Goal: Contribute content: Add original content to the website for others to see

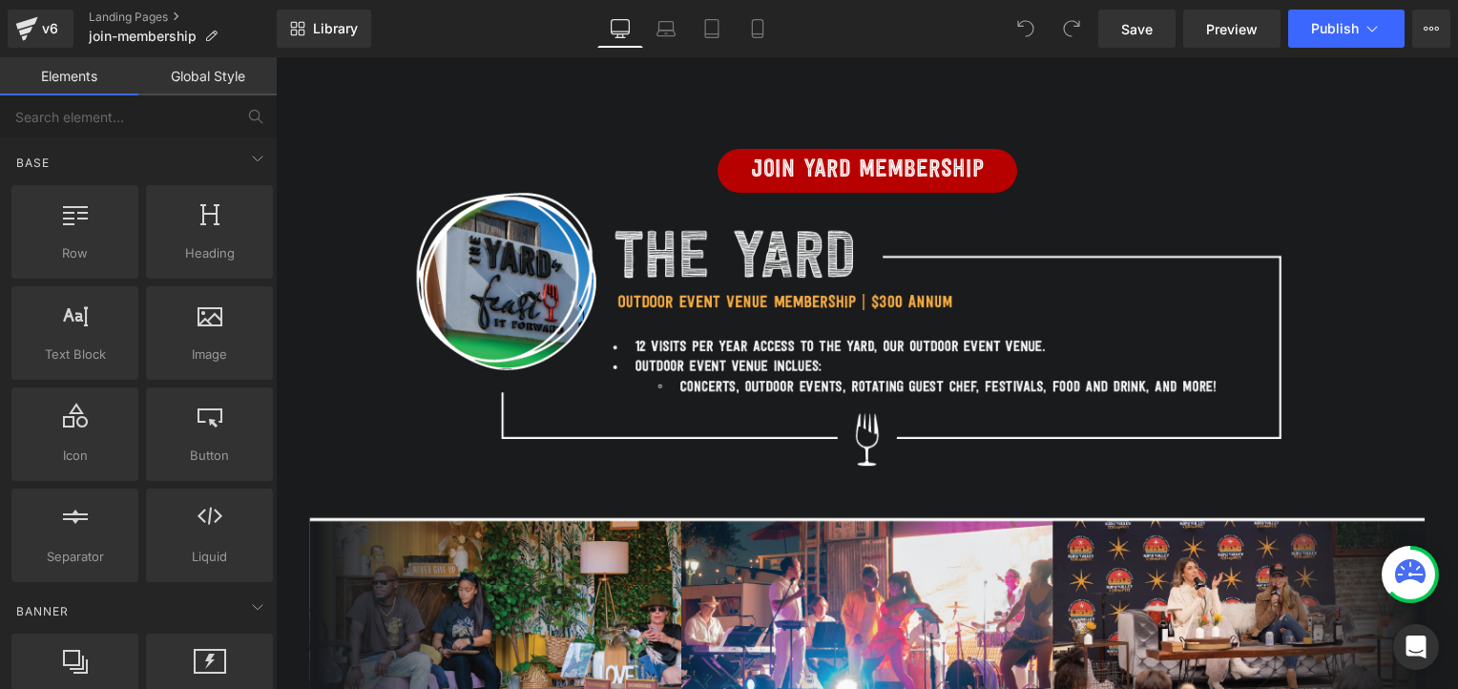
scroll to position [953, 0]
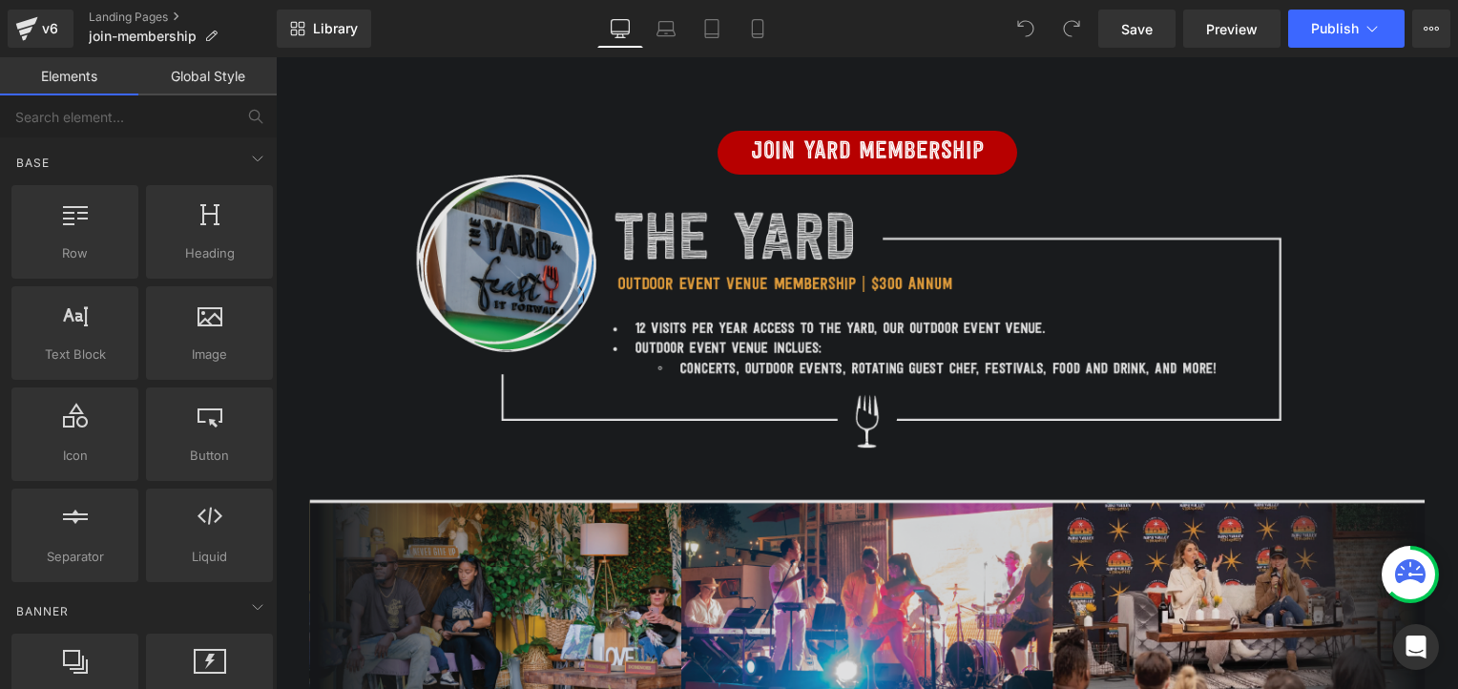
click at [869, 328] on img at bounding box center [867, 436] width 1117 height 522
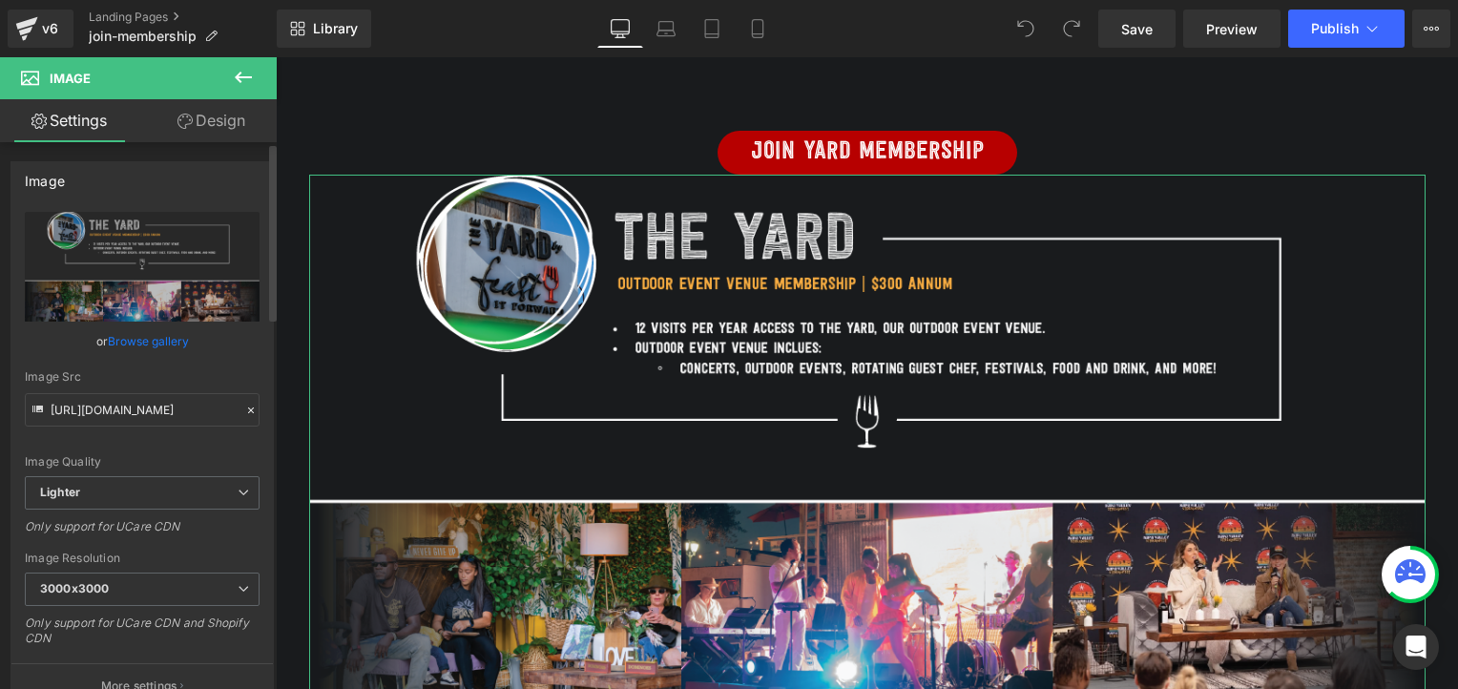
click at [140, 342] on link "Browse gallery" at bounding box center [148, 340] width 81 height 33
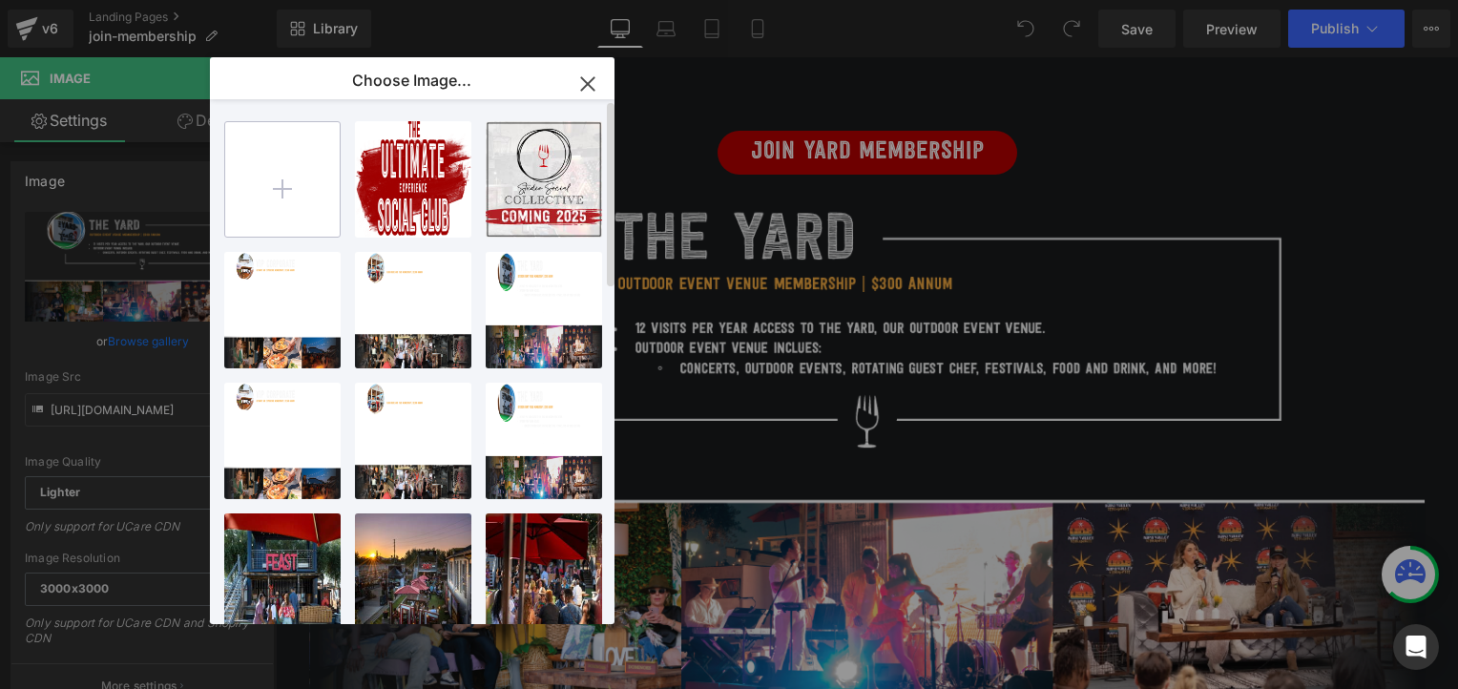
click at [283, 164] on input "file" at bounding box center [282, 179] width 115 height 115
click at [282, 178] on input "file" at bounding box center [282, 179] width 115 height 115
type input "C:\fakepath\The Yard.png"
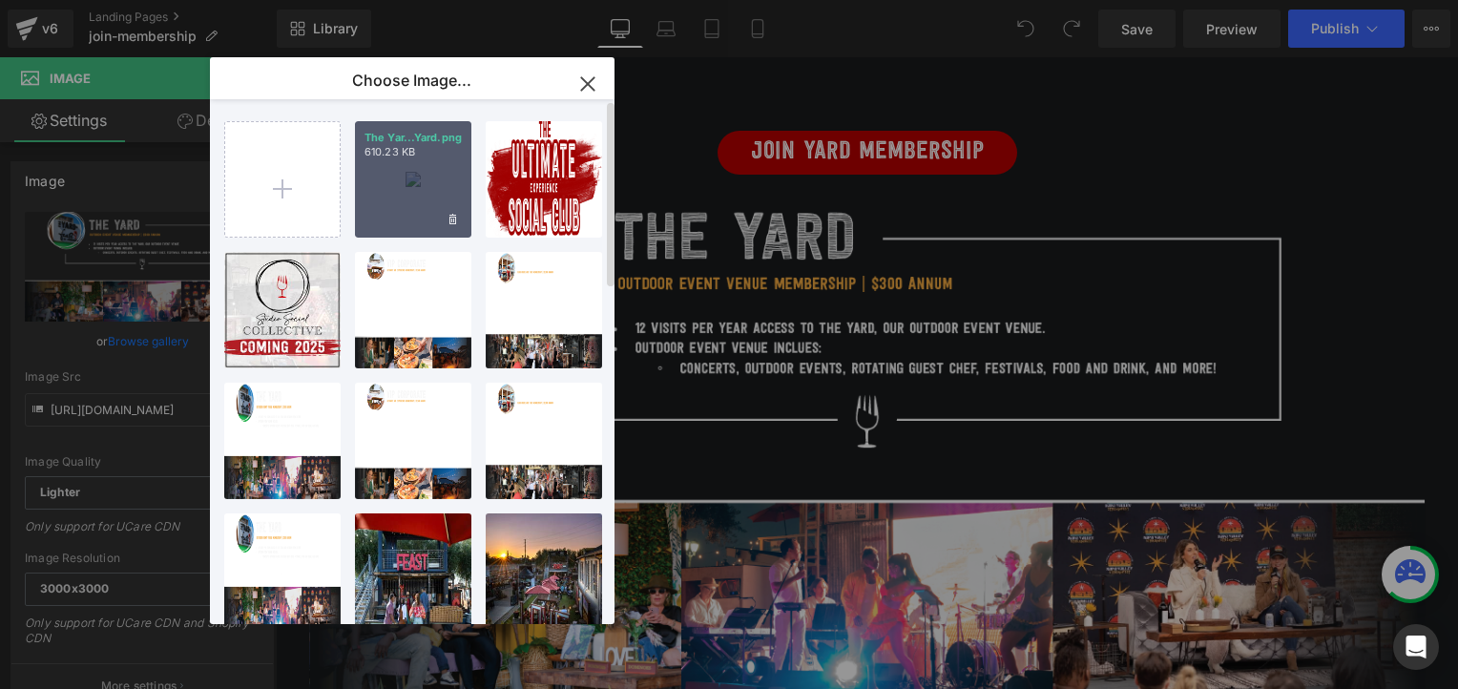
click at [417, 168] on div "The Yar...Yard.png 610.23 KB" at bounding box center [413, 179] width 116 height 116
type input "[URL][DOMAIN_NAME]"
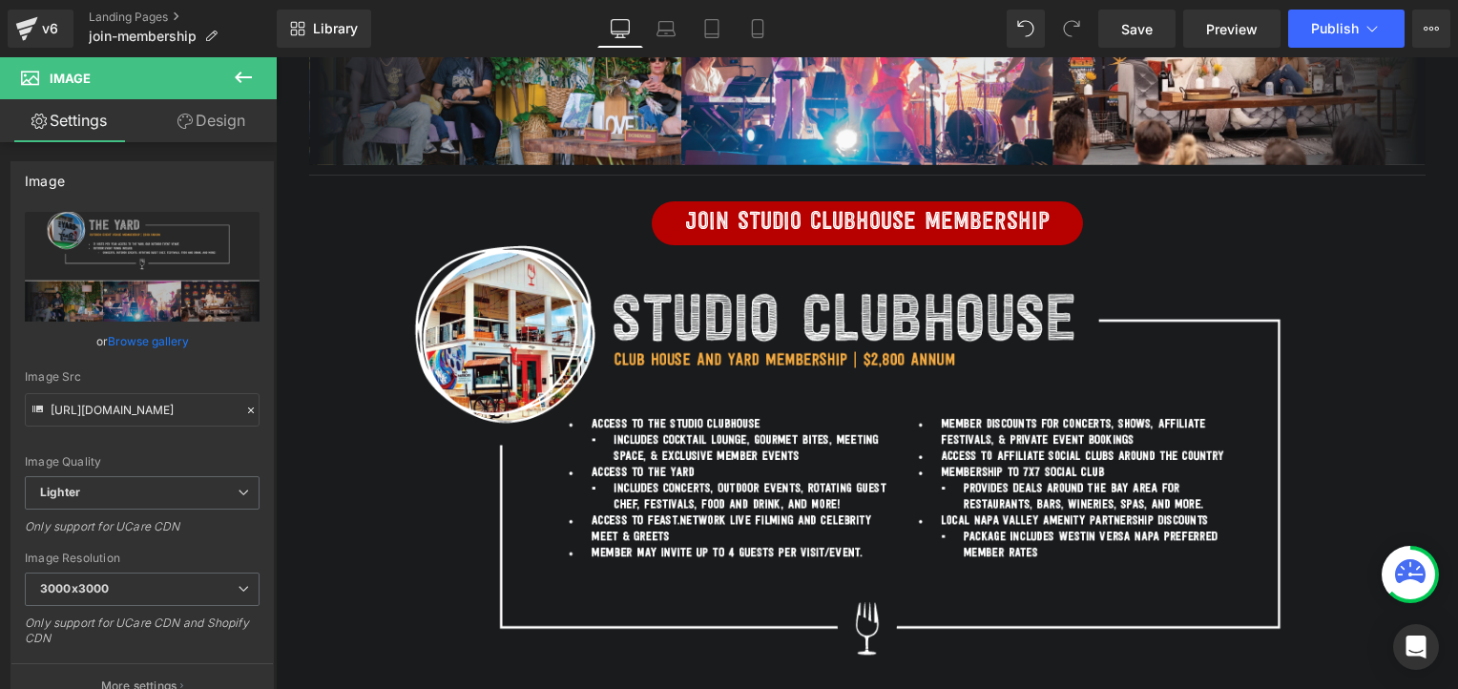
scroll to position [1333, 0]
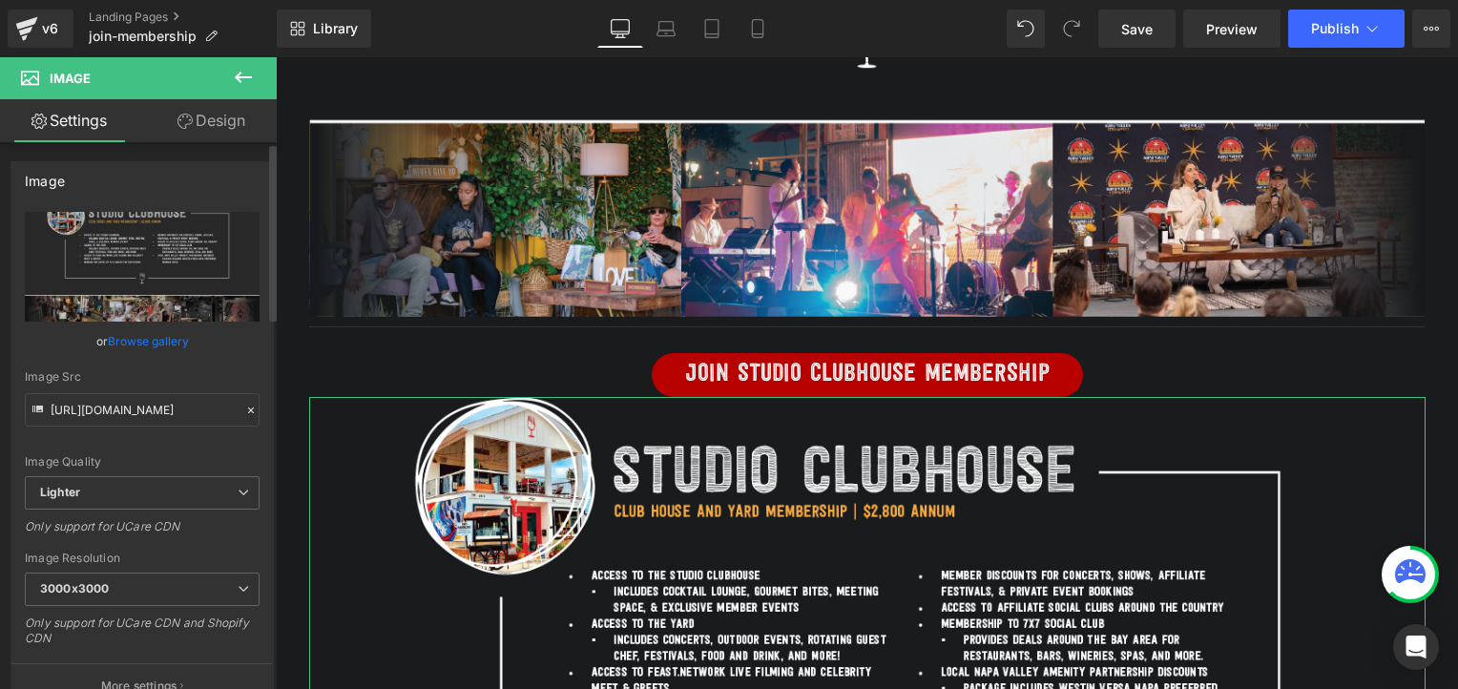
click at [157, 338] on link "Browse gallery" at bounding box center [148, 340] width 81 height 33
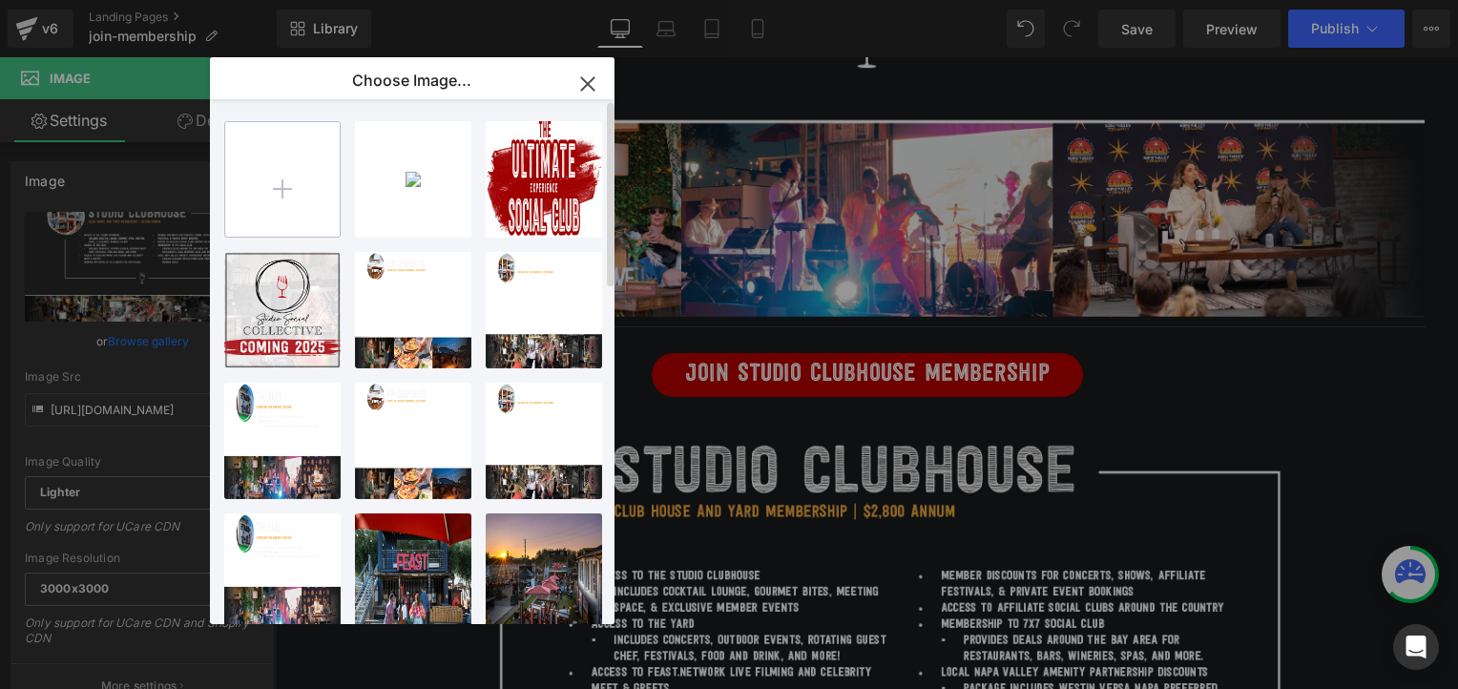
click at [293, 178] on input "file" at bounding box center [282, 179] width 115 height 115
type input "C:\fakepath\Studio Clubhouse (1).png"
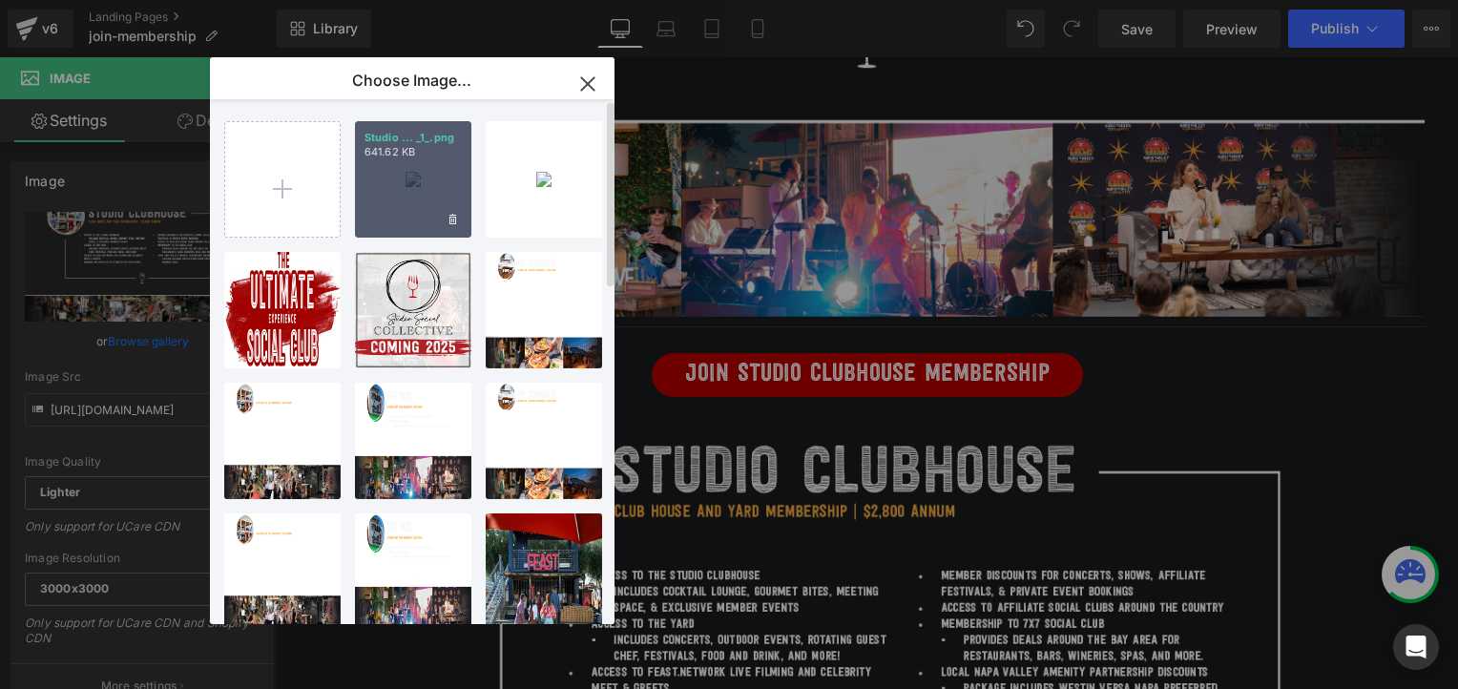
click at [389, 183] on div "Studio ... _1_.png 641.62 KB" at bounding box center [413, 179] width 116 height 116
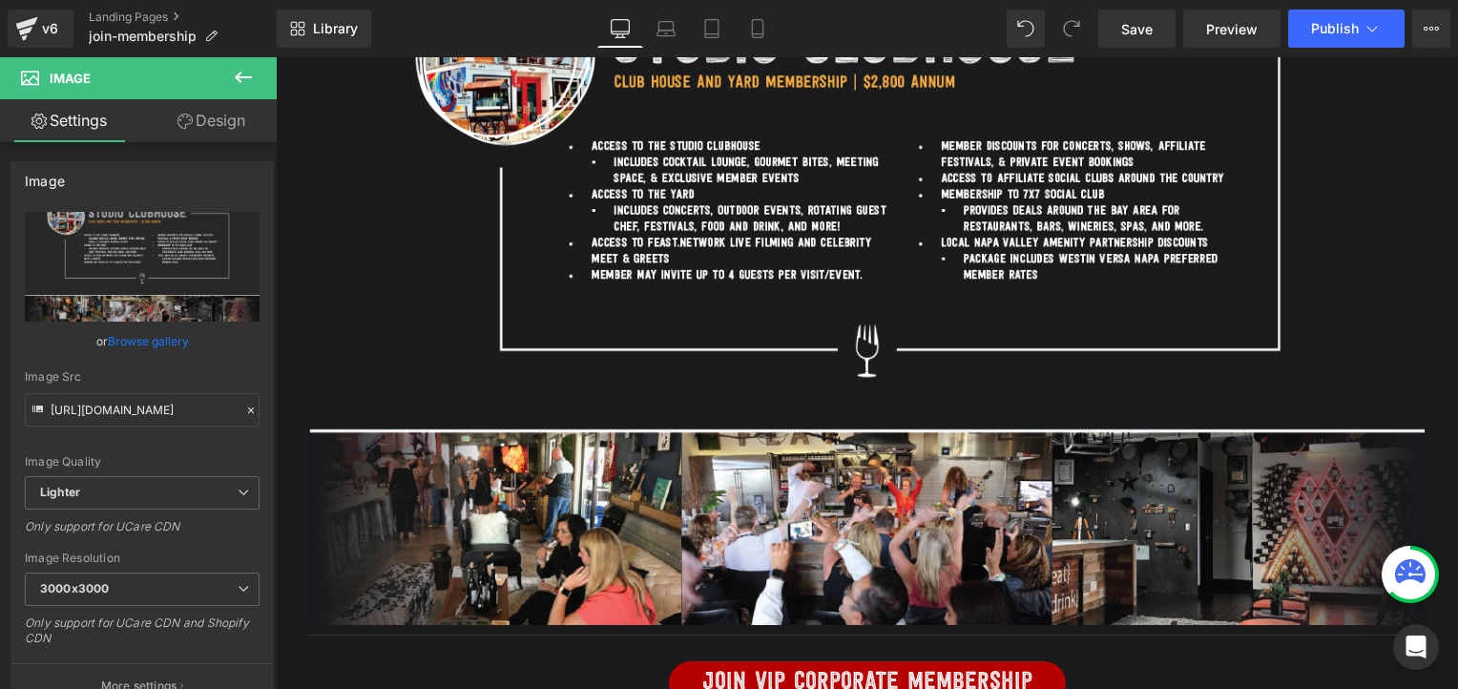
scroll to position [1931, 0]
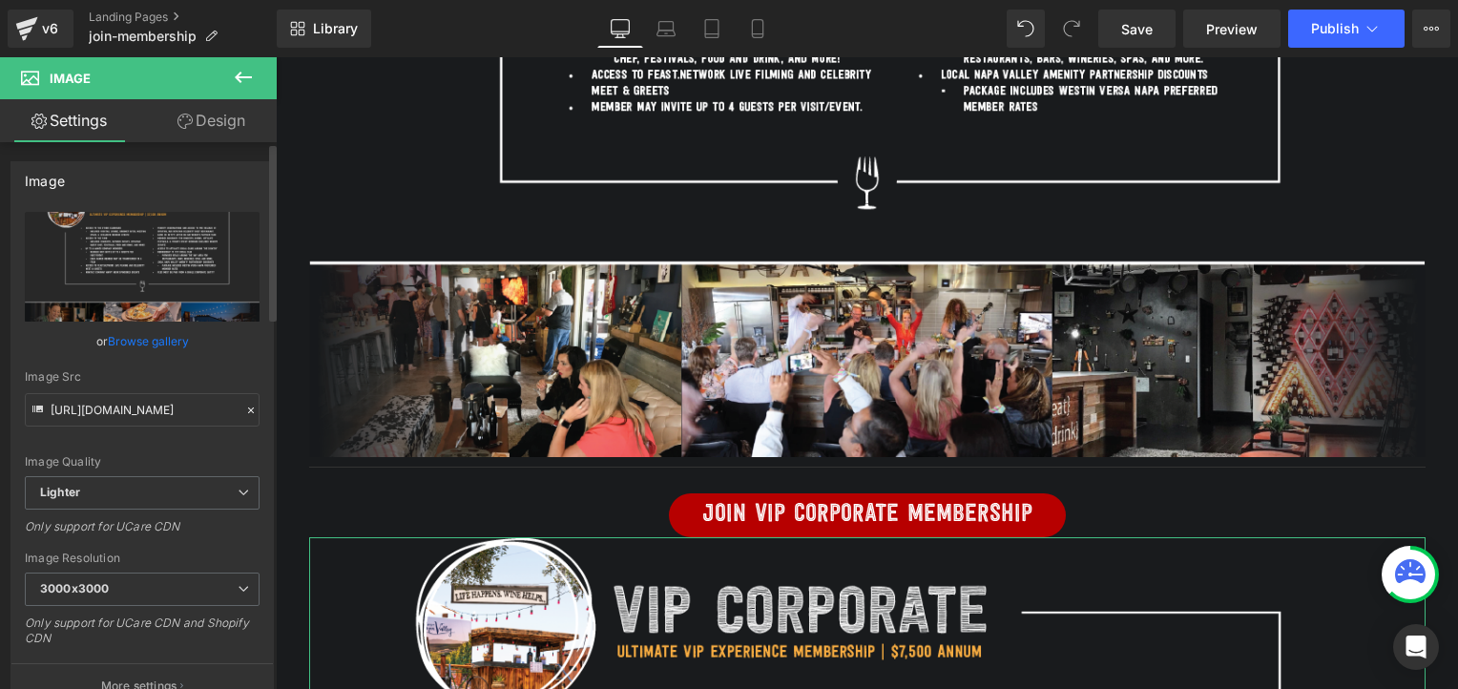
click at [131, 339] on link "Browse gallery" at bounding box center [148, 340] width 81 height 33
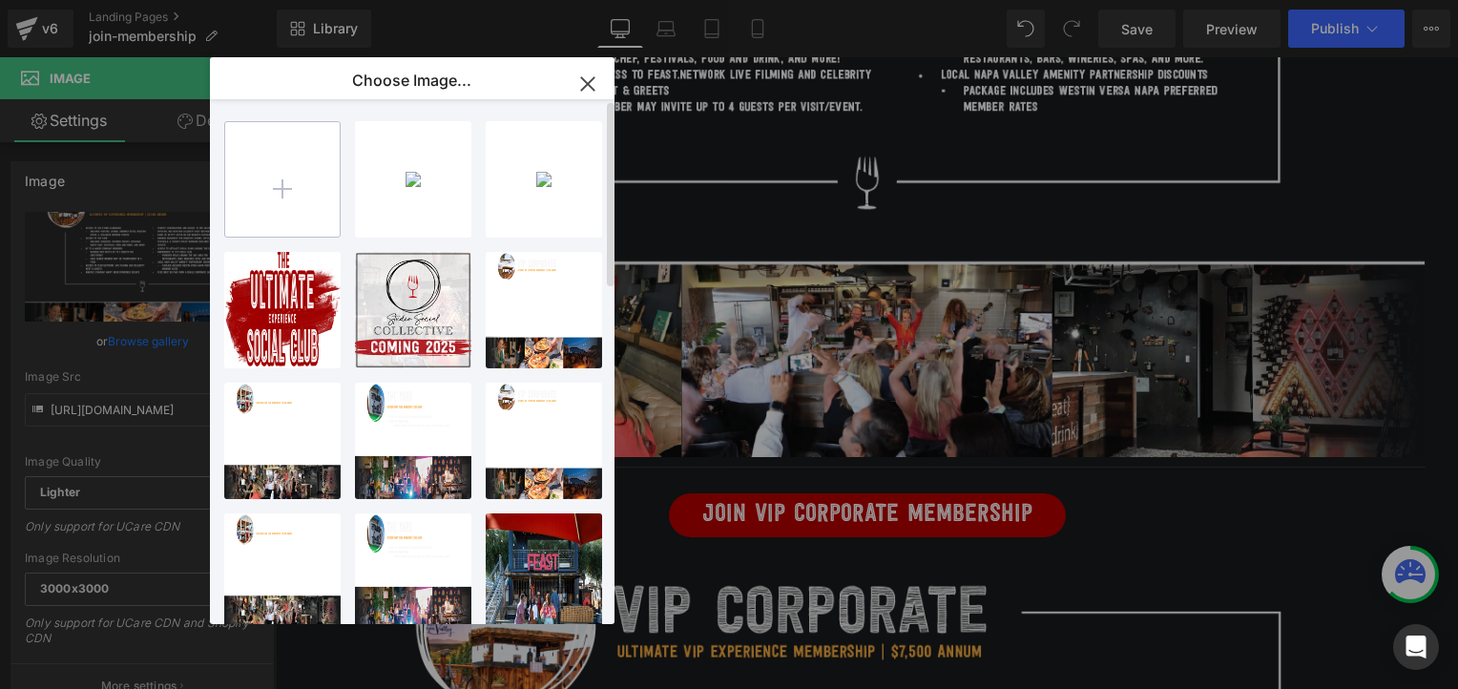
click at [269, 185] on input "file" at bounding box center [282, 179] width 115 height 115
type input "C:\fakepath\Vip Corporate (1).png"
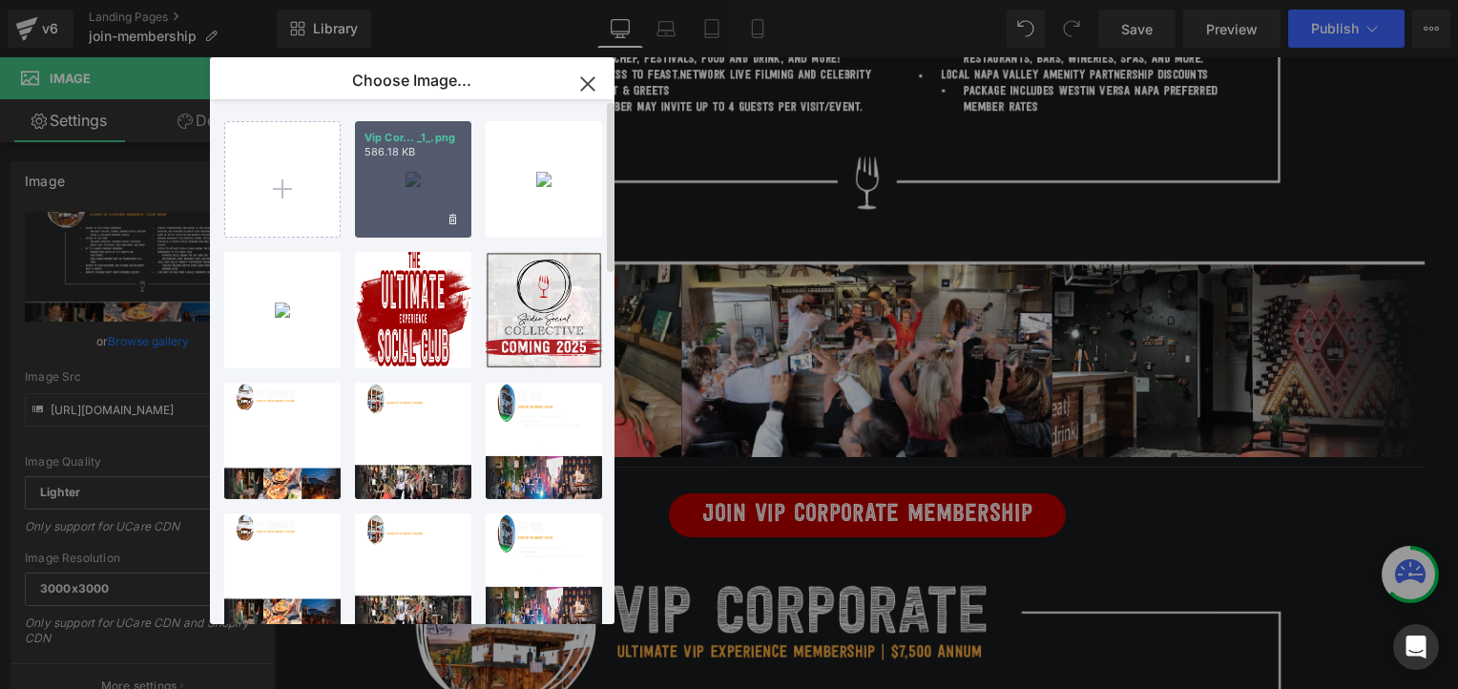
click at [416, 184] on div "Vip Cor... _1_.png 586.18 KB" at bounding box center [413, 179] width 116 height 116
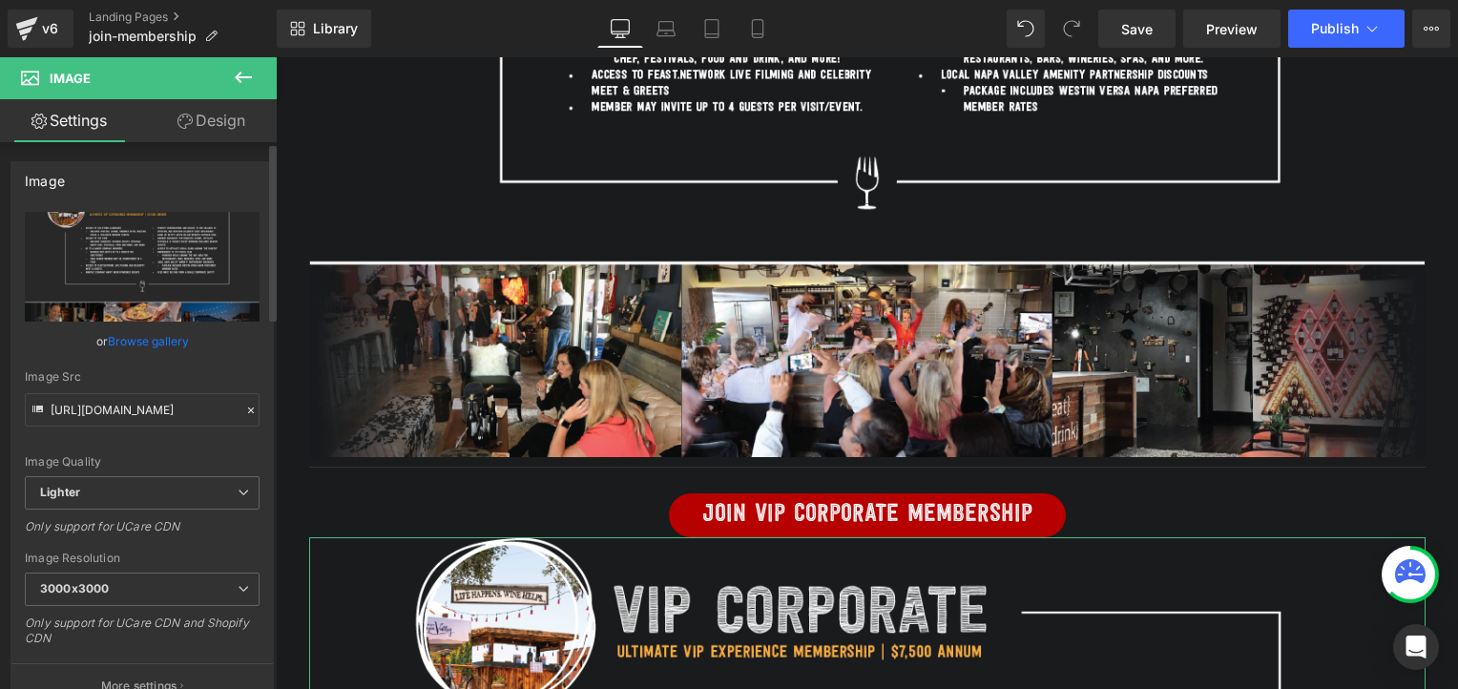
click at [142, 342] on link "Browse gallery" at bounding box center [148, 340] width 81 height 33
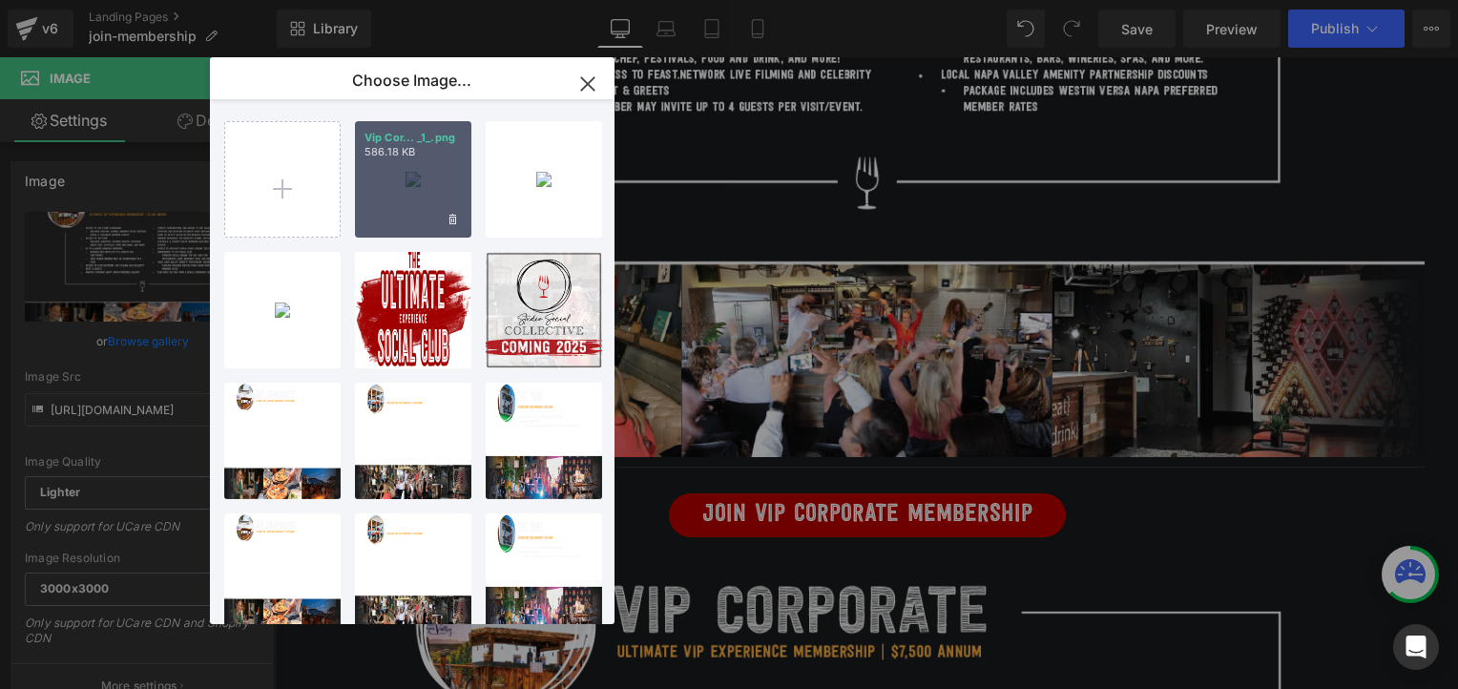
click at [360, 199] on div "Vip Cor... _1_.png 586.18 KB" at bounding box center [413, 179] width 116 height 116
type input "[URL][DOMAIN_NAME]"
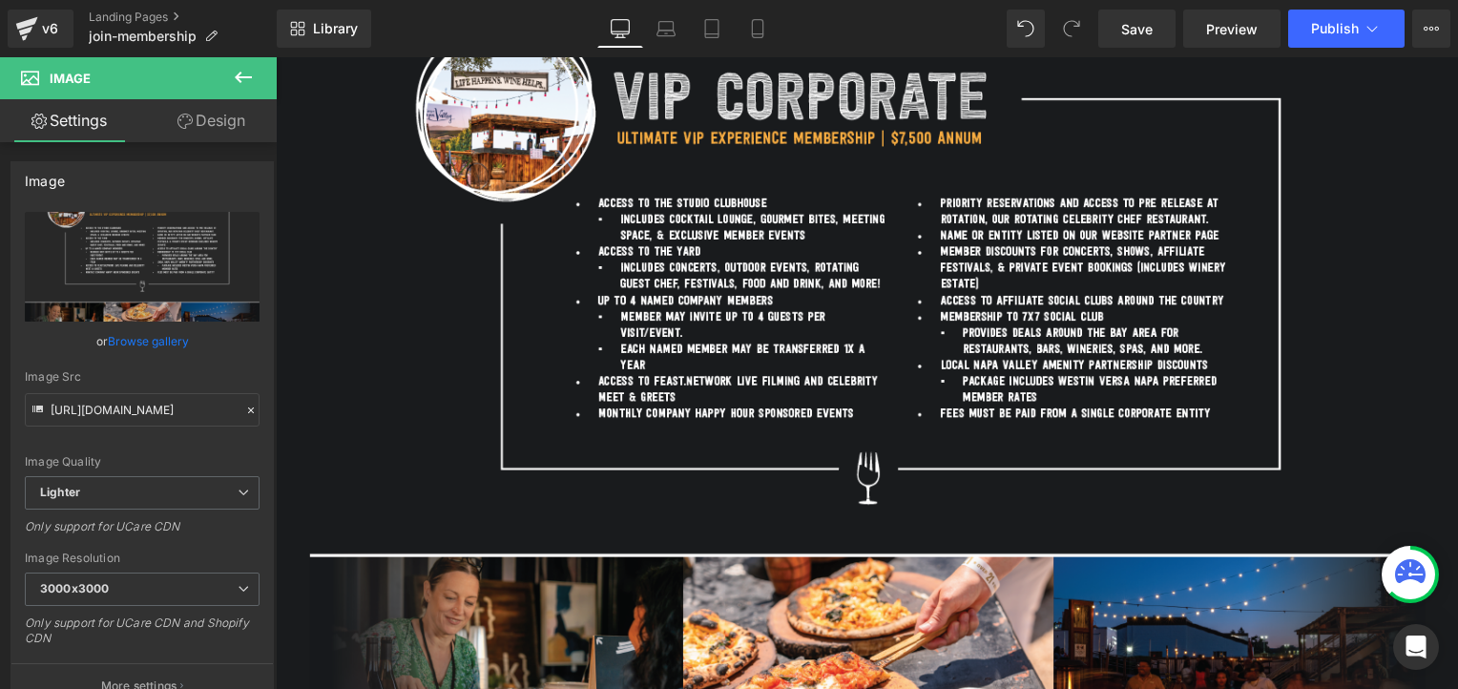
scroll to position [2456, 0]
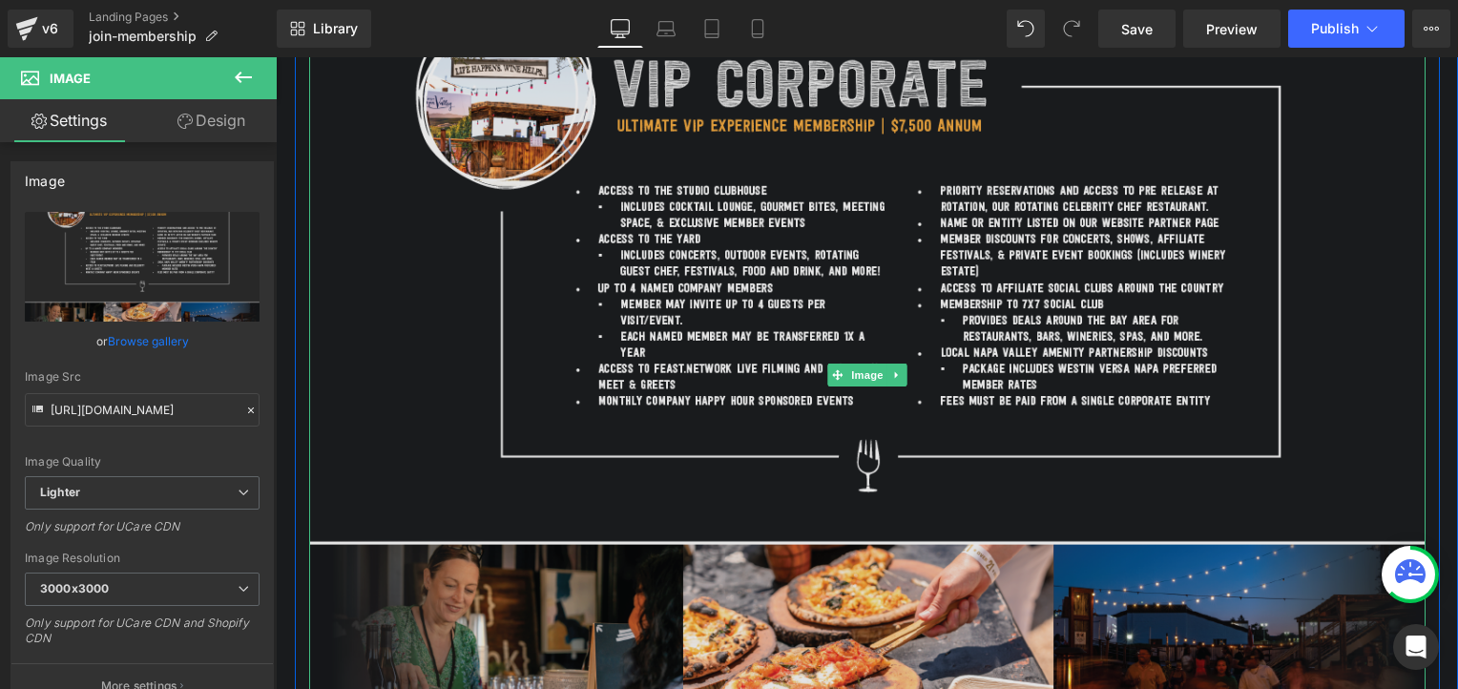
click at [870, 321] on img at bounding box center [867, 374] width 1117 height 726
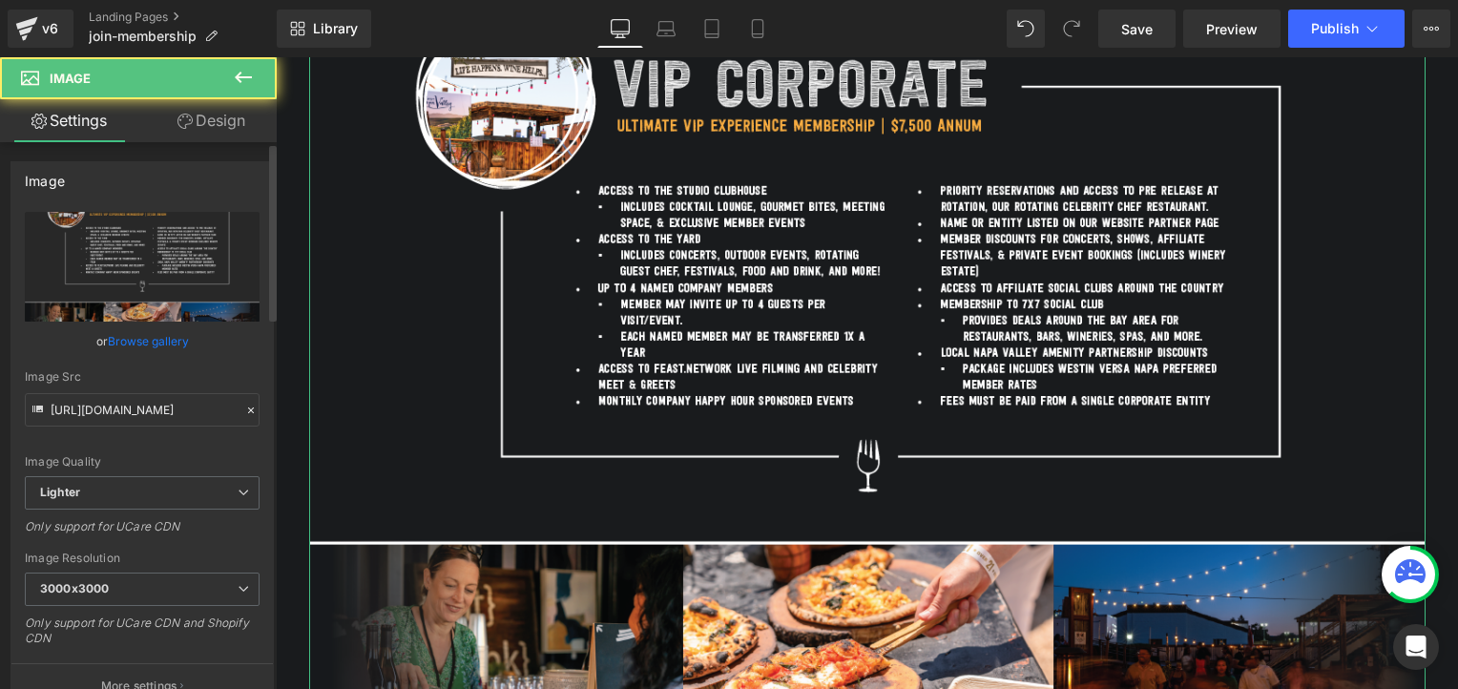
click at [135, 345] on link "Browse gallery" at bounding box center [148, 340] width 81 height 33
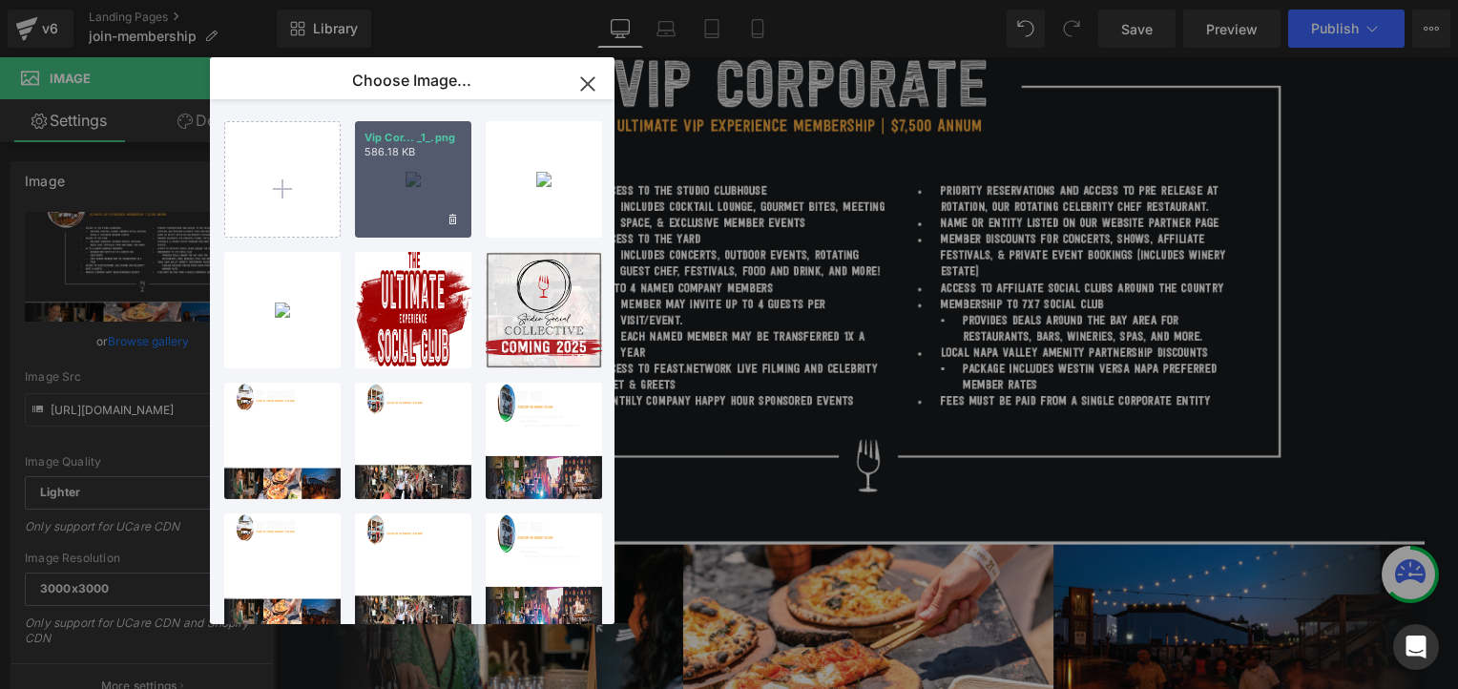
click at [426, 173] on div "Vip Cor... _1_.png 586.18 KB" at bounding box center [413, 179] width 116 height 116
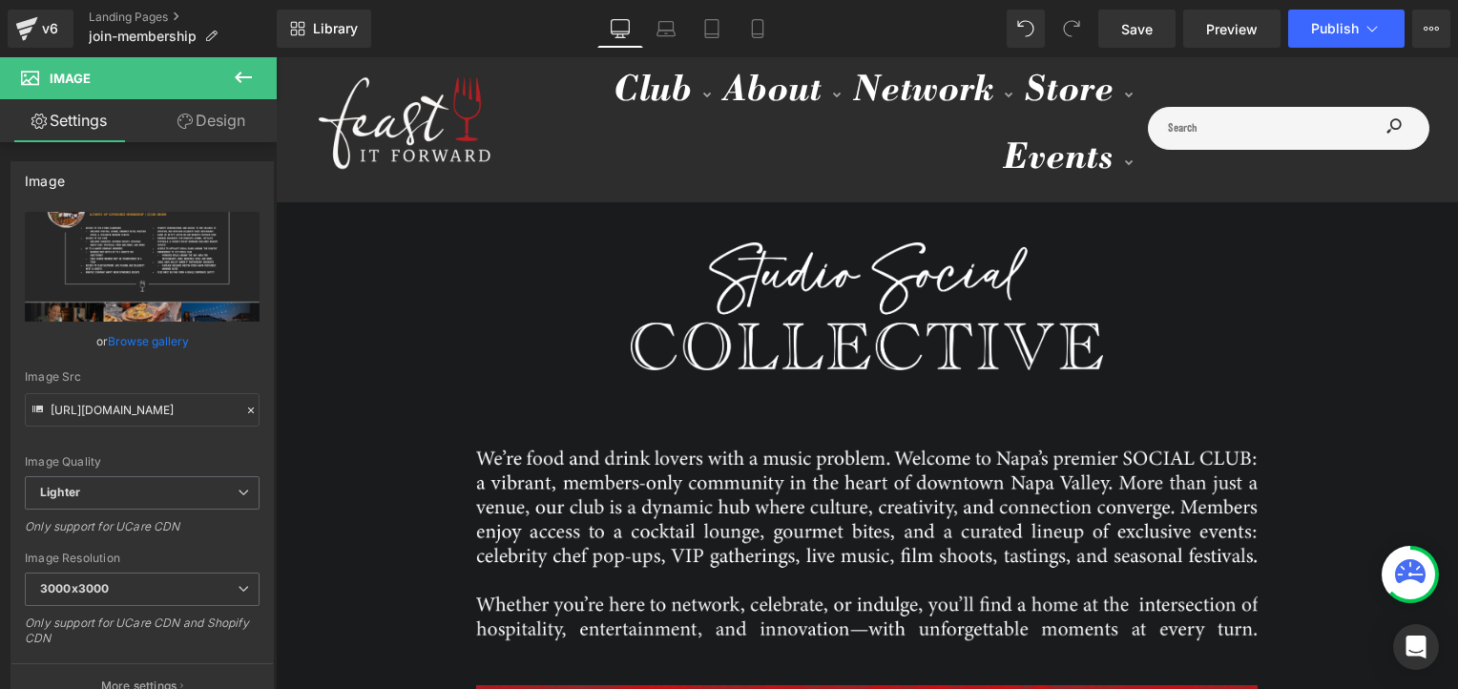
scroll to position [48, 0]
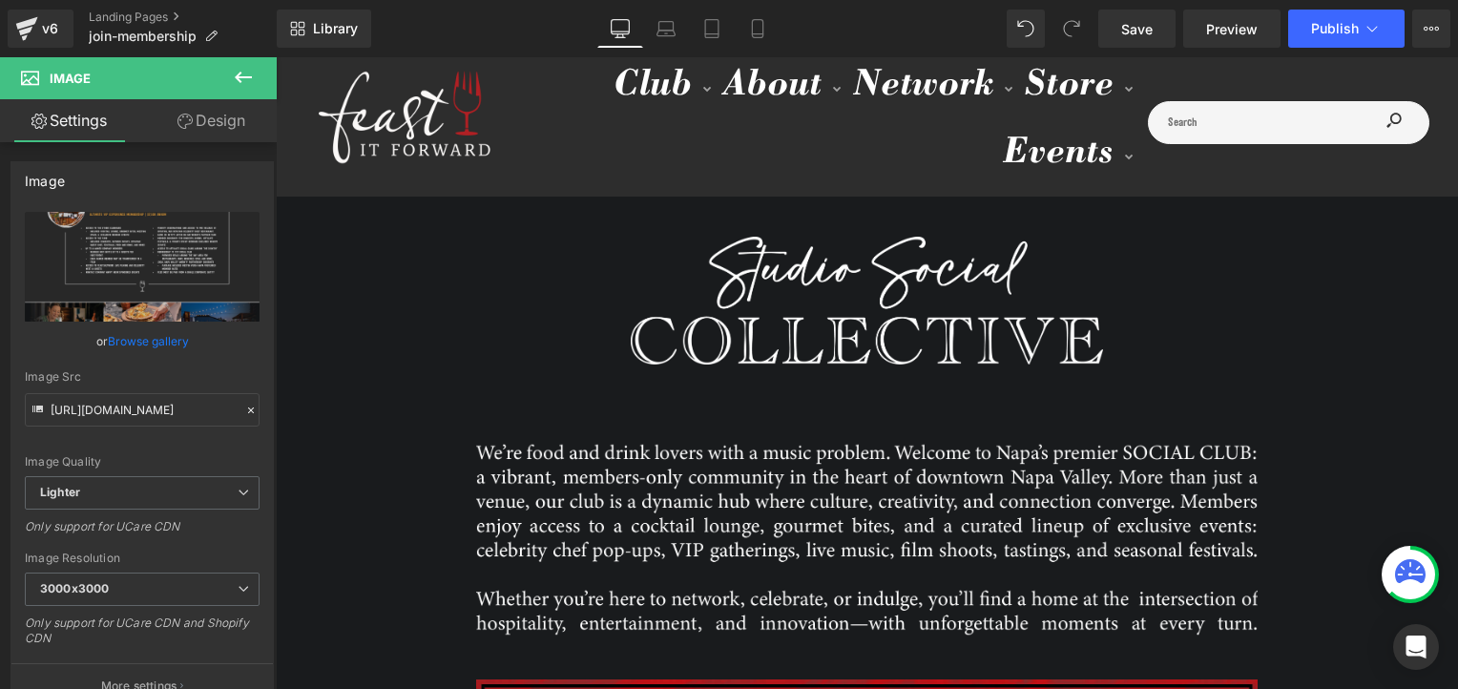
click at [237, 76] on icon at bounding box center [243, 77] width 17 height 11
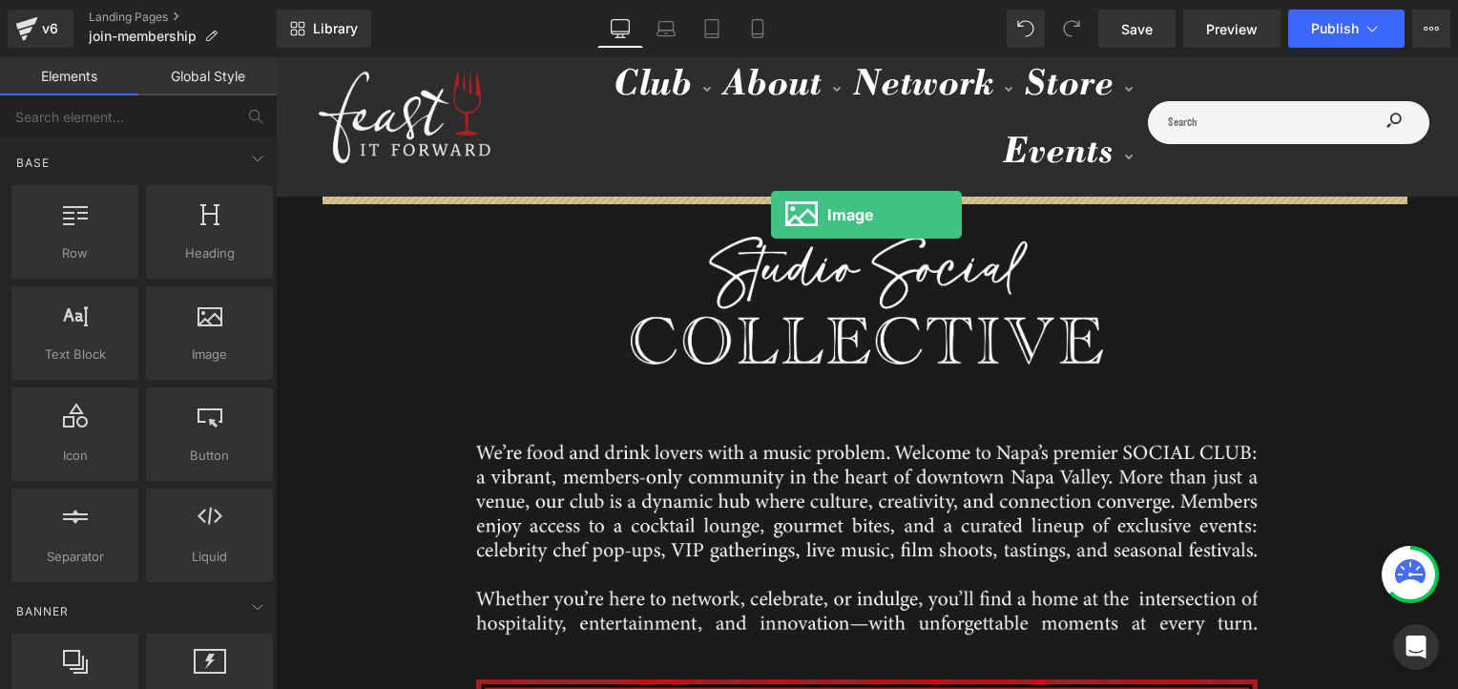
drag, startPoint x: 481, startPoint y: 380, endPoint x: 771, endPoint y: 215, distance: 333.8
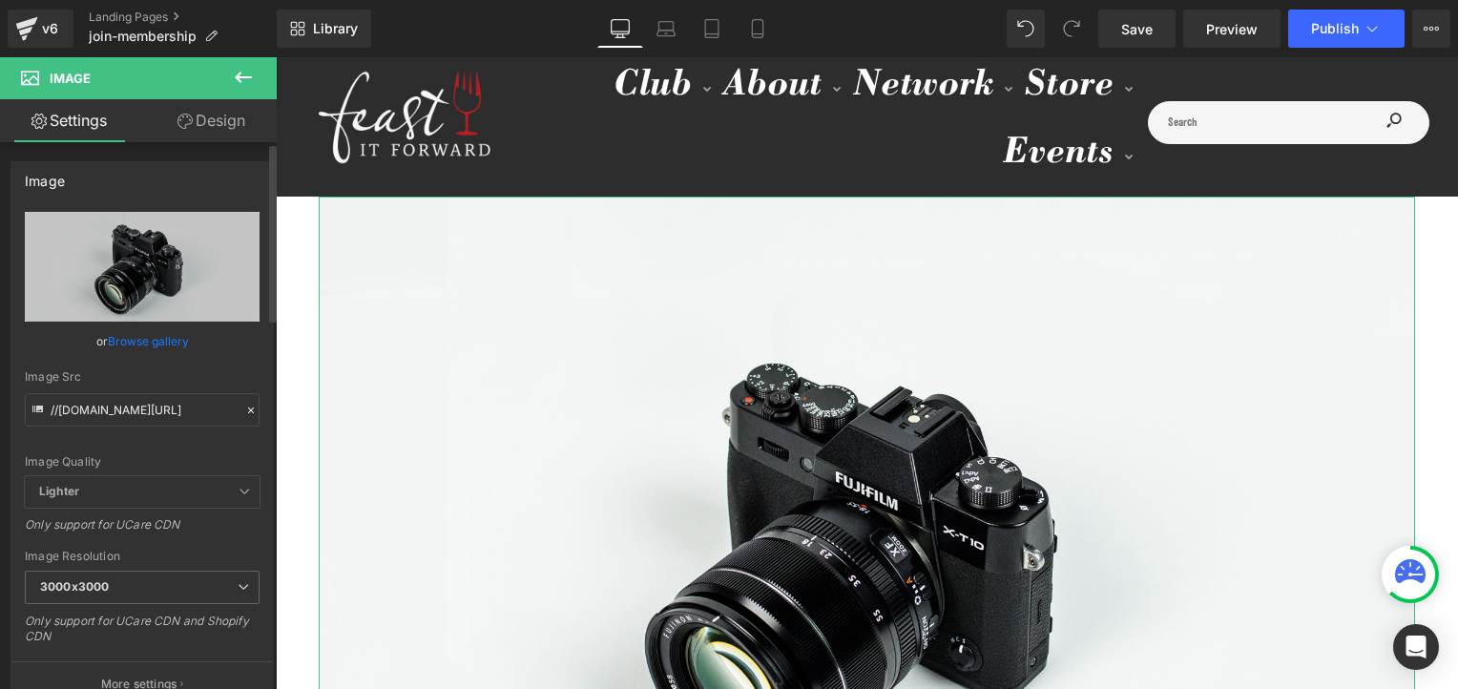
click at [116, 345] on link "Browse gallery" at bounding box center [148, 340] width 81 height 33
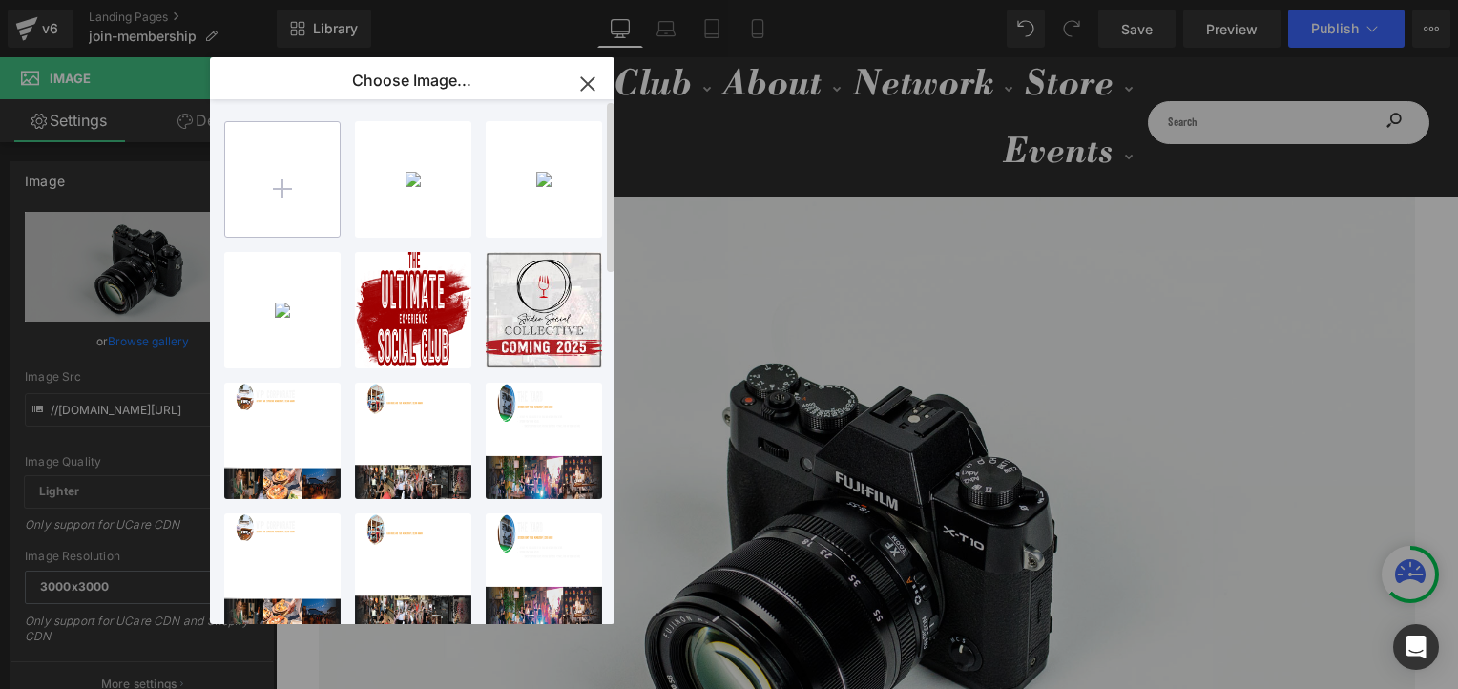
click at [261, 174] on input "file" at bounding box center [282, 179] width 115 height 115
type input "C:\fakepath\Header Image.png"
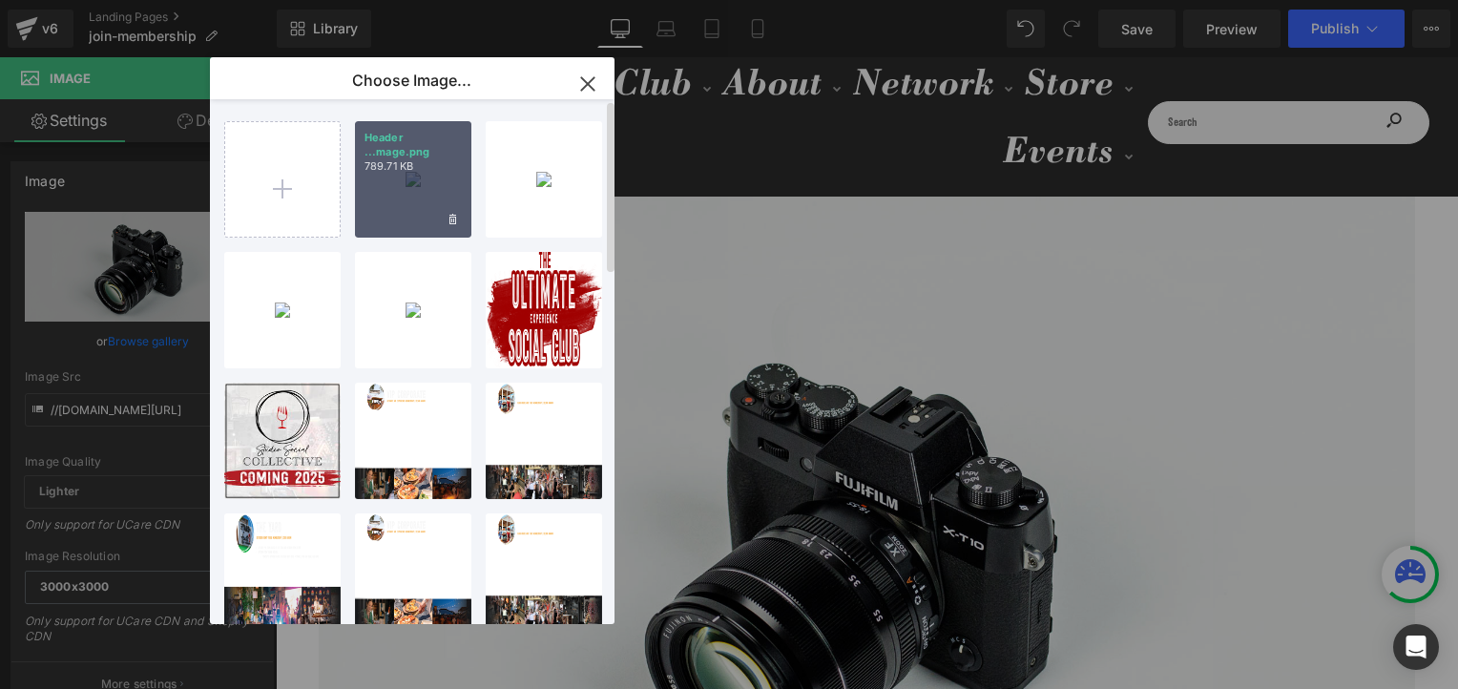
click at [419, 181] on div "Header ...mage.png 789.71 KB" at bounding box center [413, 179] width 116 height 116
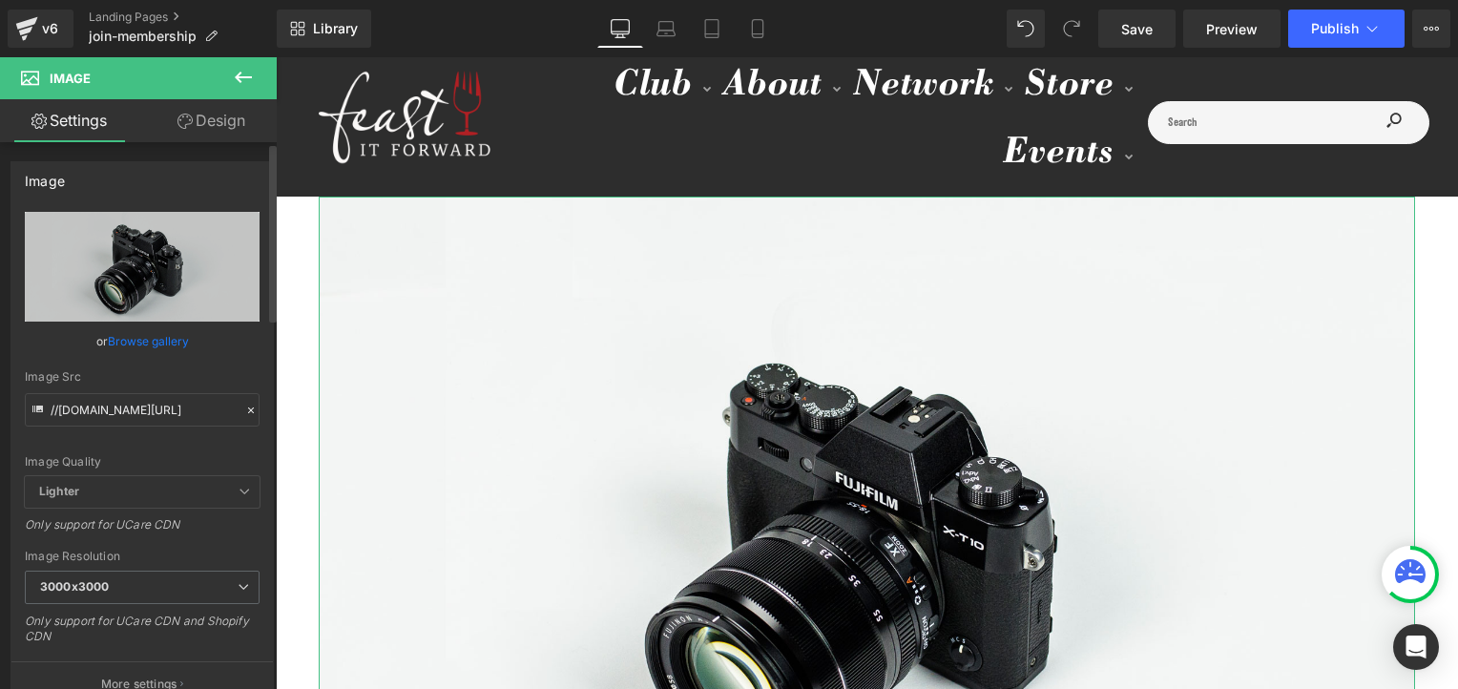
click at [149, 346] on link "Browse gallery" at bounding box center [148, 340] width 81 height 33
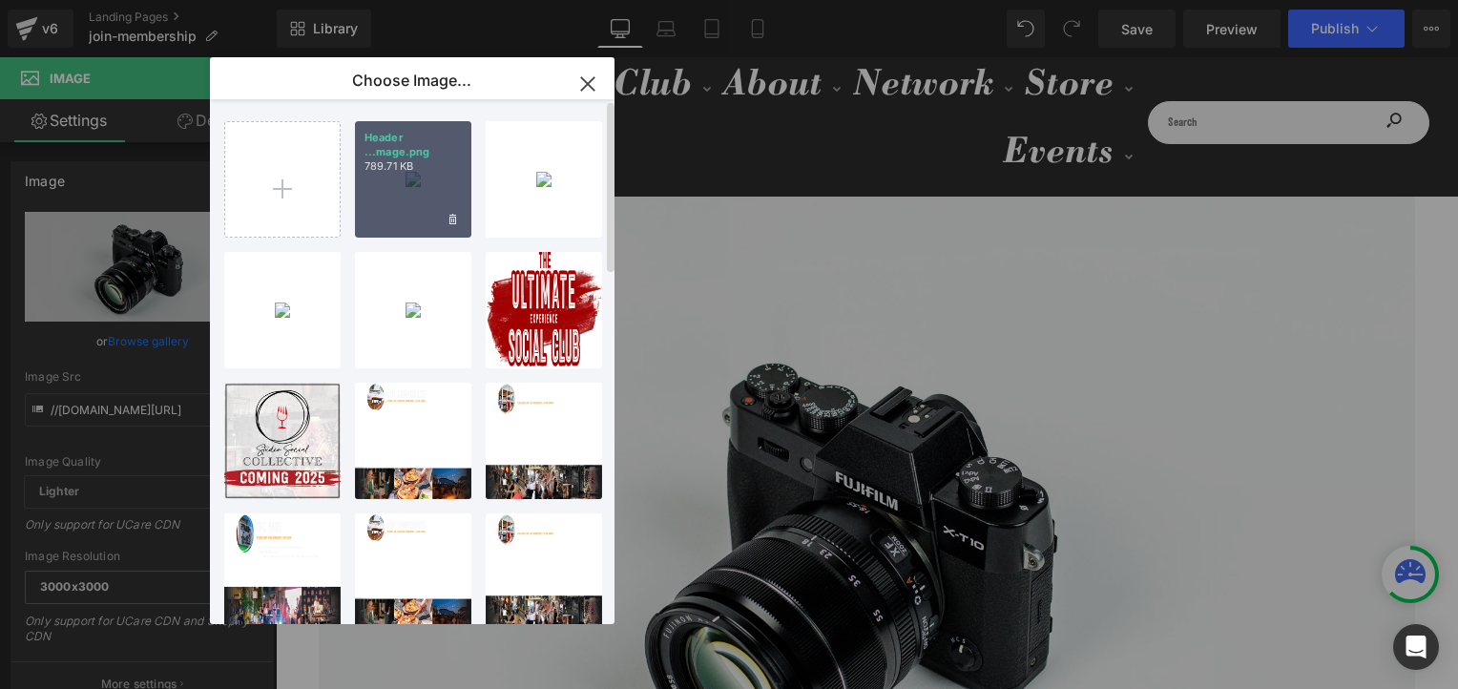
click at [428, 203] on div "Header ...mage.png 789.71 KB" at bounding box center [413, 179] width 116 height 116
type input "[URL][DOMAIN_NAME]"
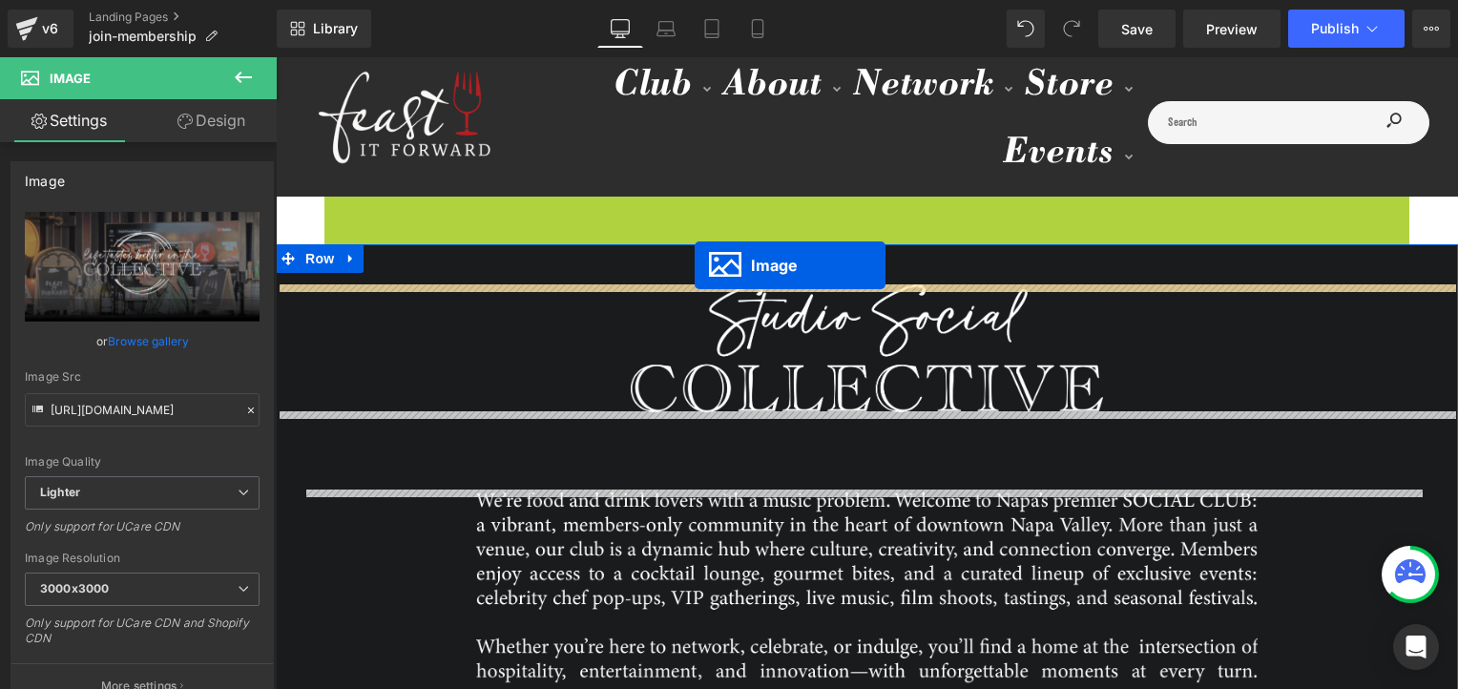
drag, startPoint x: 825, startPoint y: 392, endPoint x: 695, endPoint y: 265, distance: 181.5
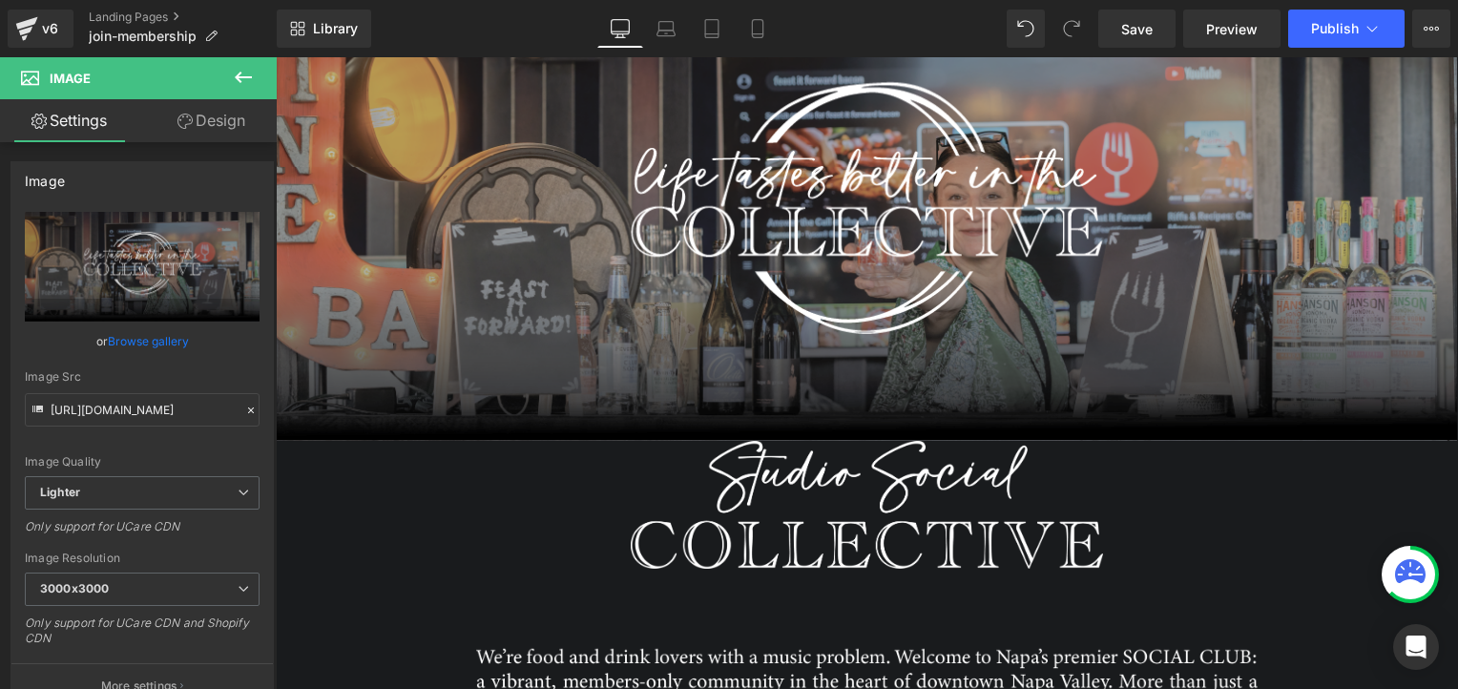
scroll to position [269, 0]
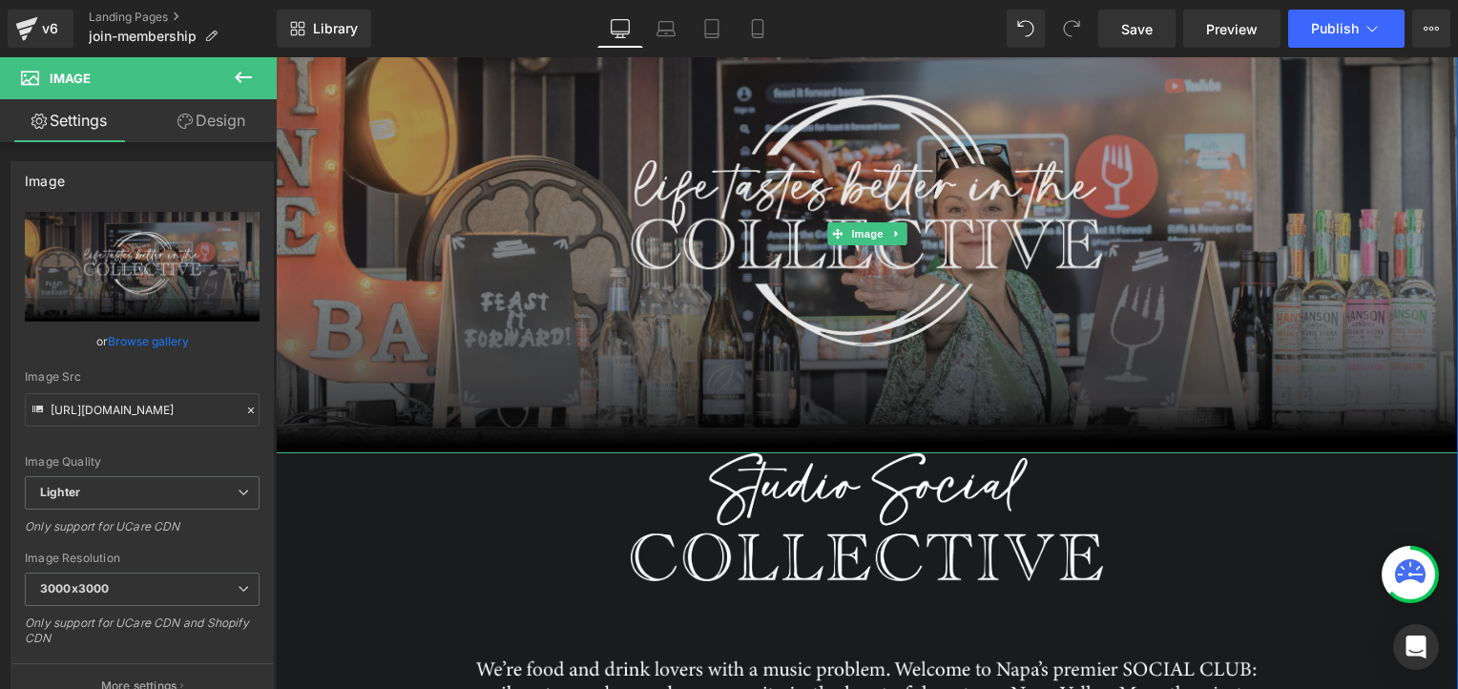
click at [896, 235] on div "Image" at bounding box center [867, 234] width 1182 height 438
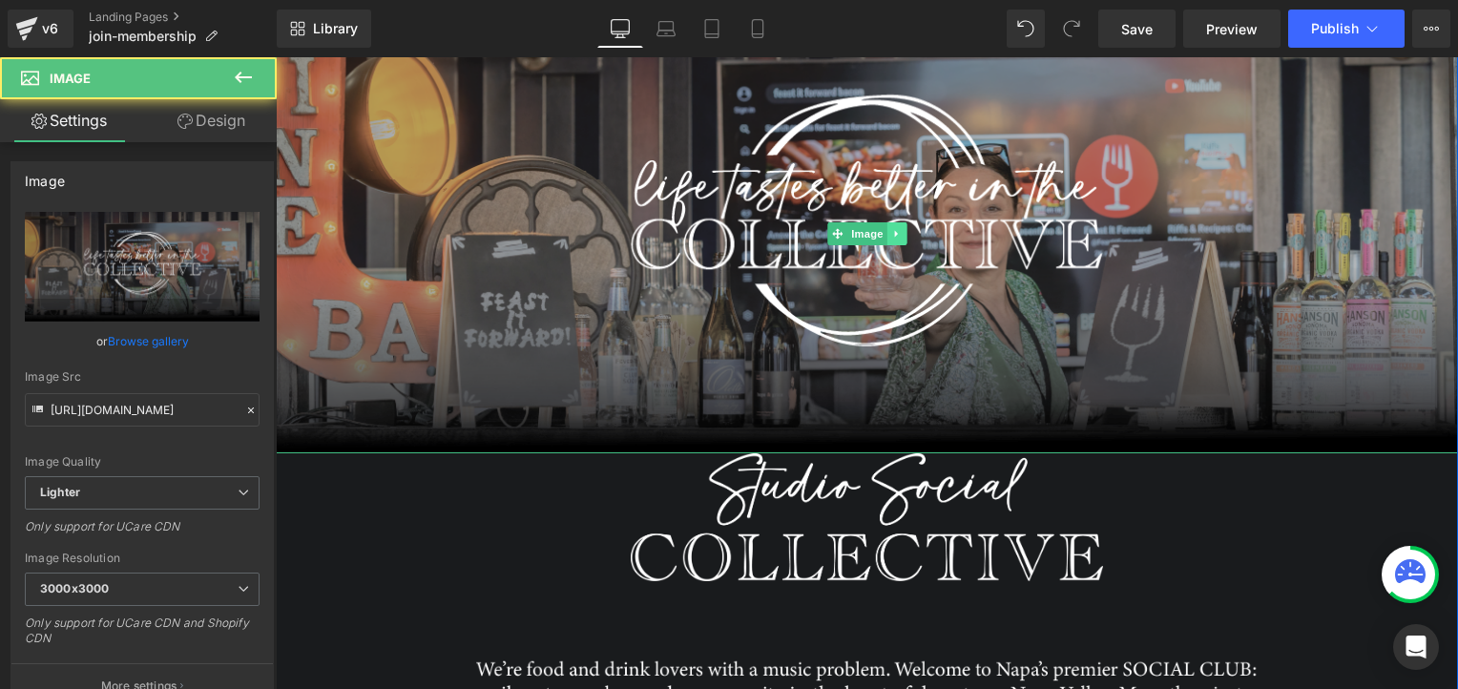
click at [891, 239] on icon at bounding box center [896, 233] width 10 height 11
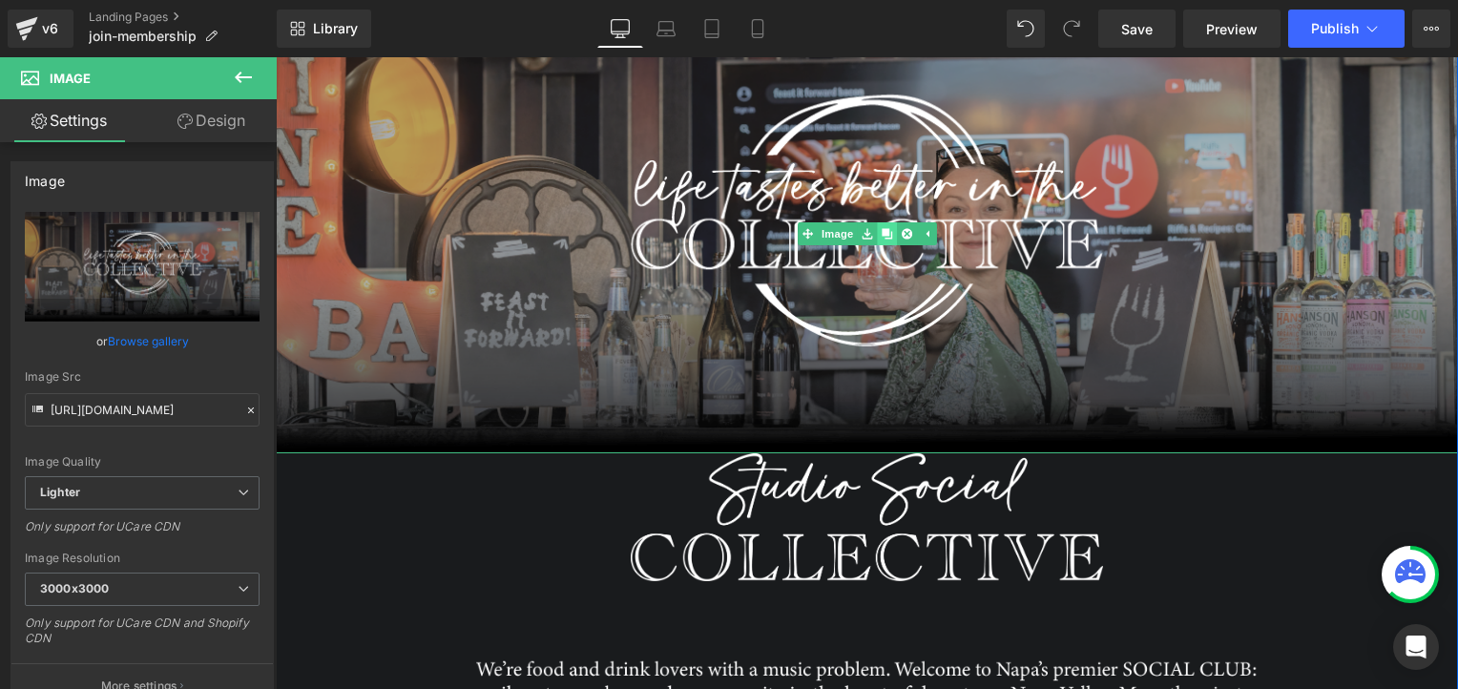
click at [882, 235] on icon at bounding box center [887, 234] width 10 height 10
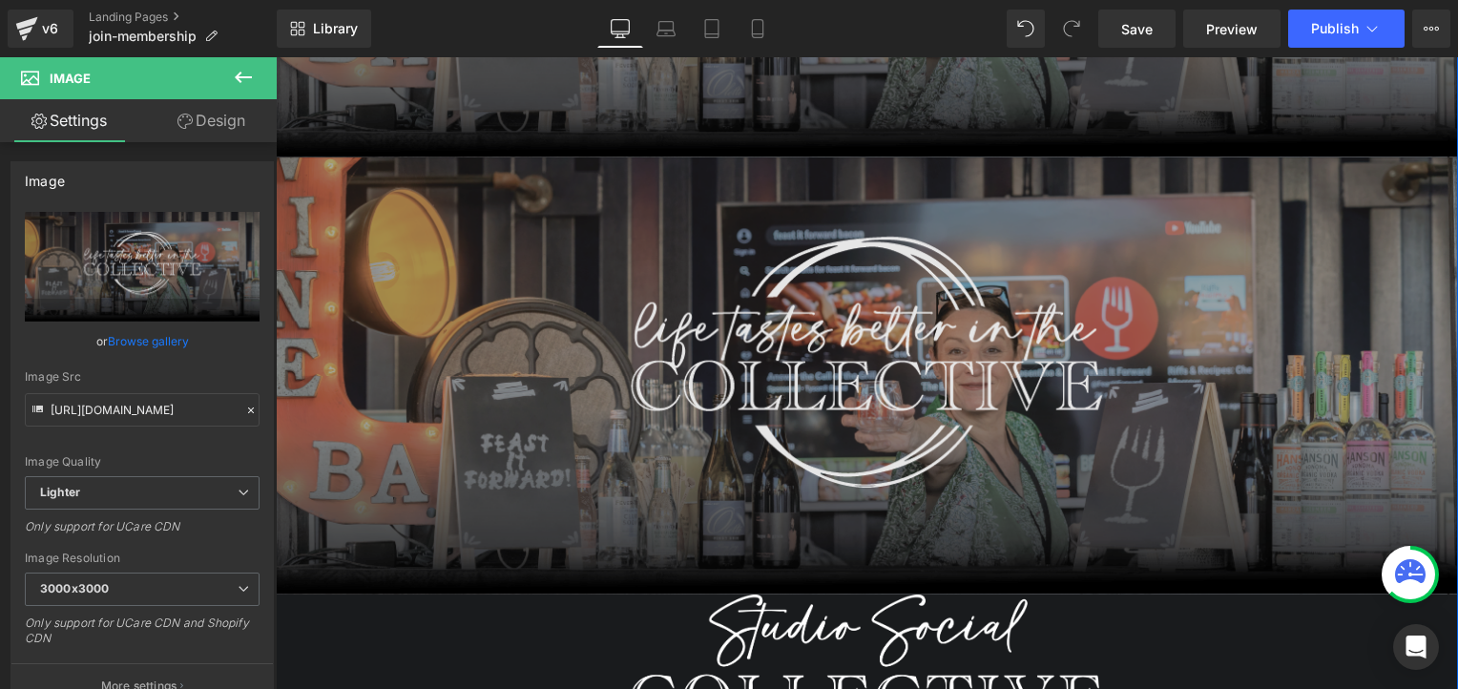
scroll to position [588, 0]
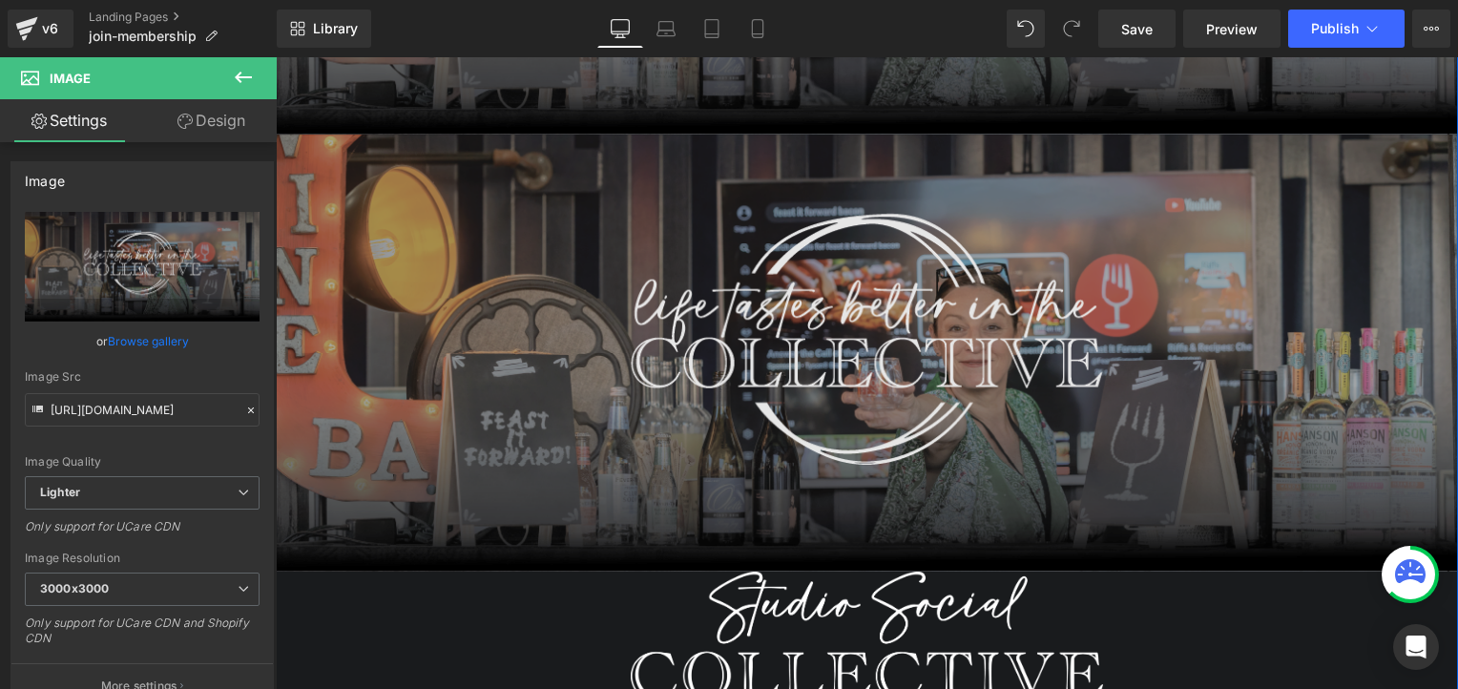
click at [511, 370] on img at bounding box center [867, 354] width 1182 height 438
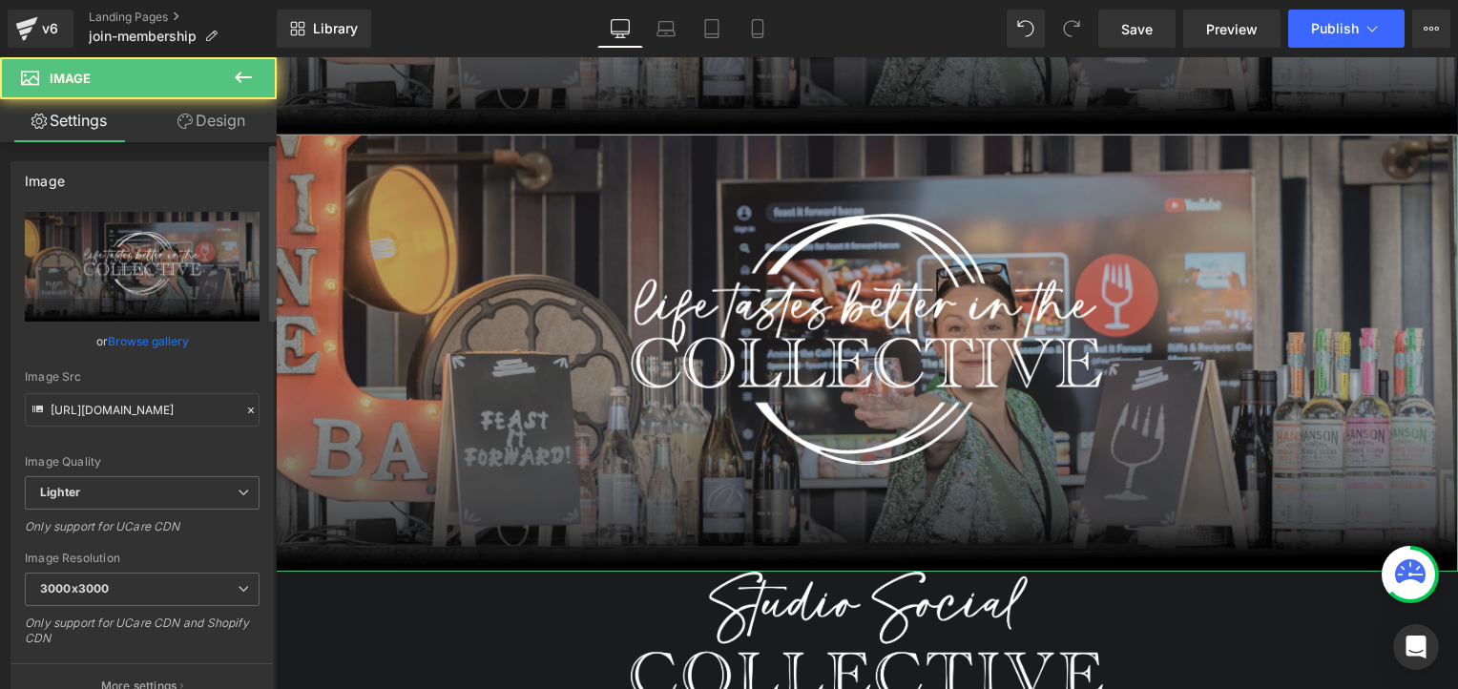
click at [159, 338] on link "Browse gallery" at bounding box center [148, 340] width 81 height 33
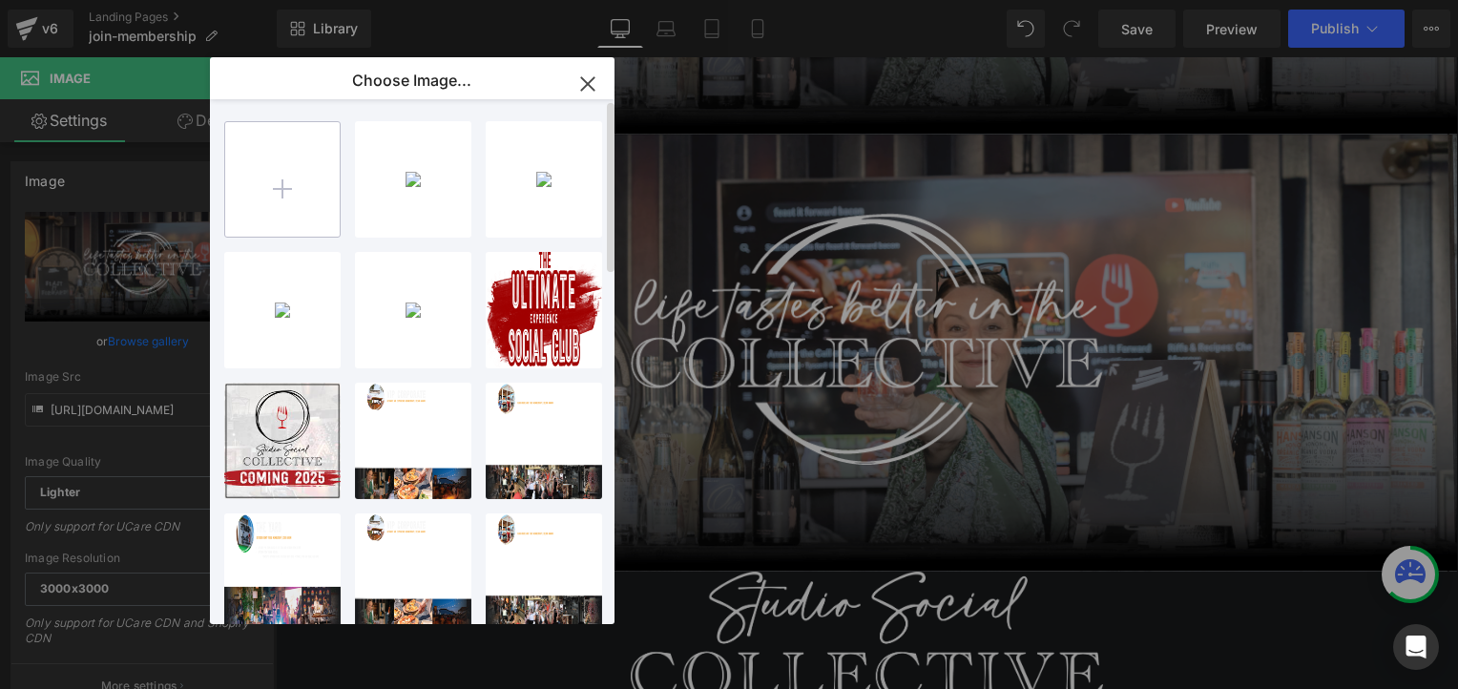
click at [291, 177] on input "file" at bounding box center [282, 179] width 115 height 115
click at [578, 89] on icon "button" at bounding box center [588, 84] width 31 height 31
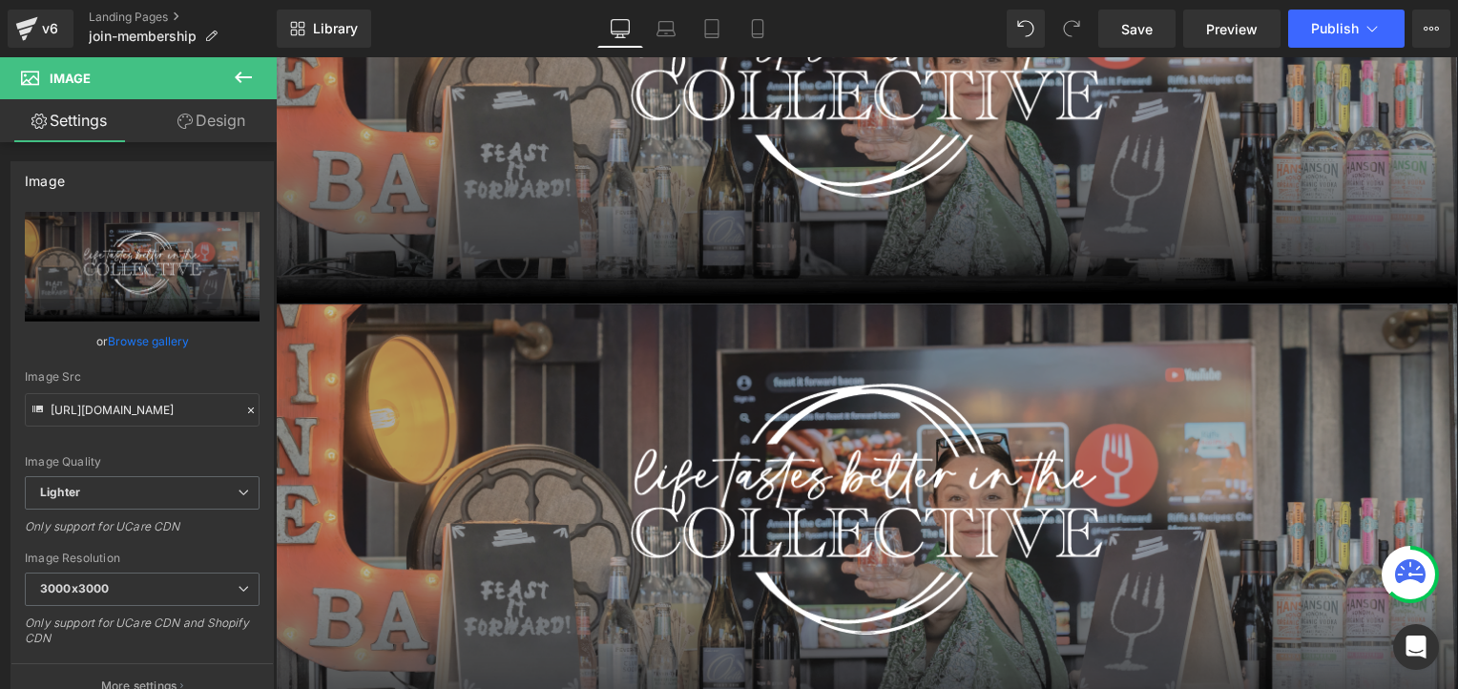
scroll to position [439, 0]
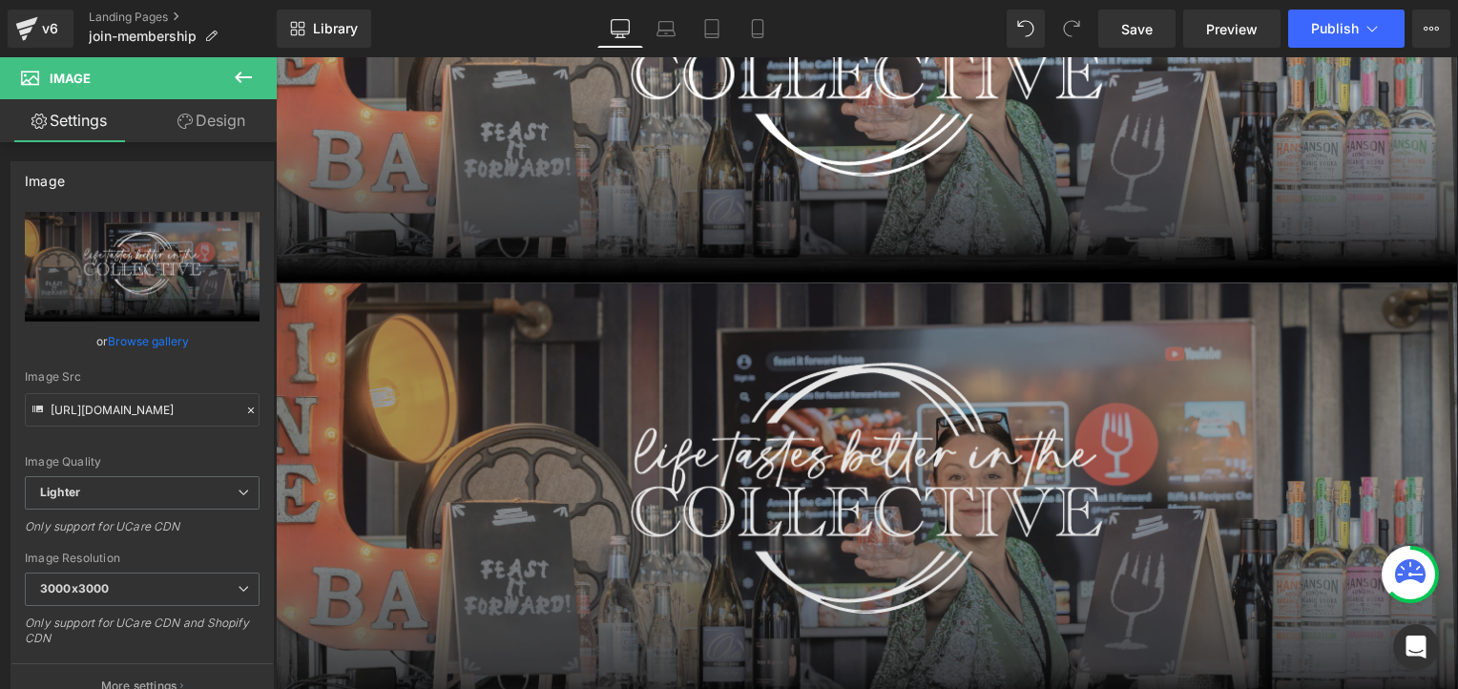
click at [883, 356] on img at bounding box center [867, 502] width 1182 height 438
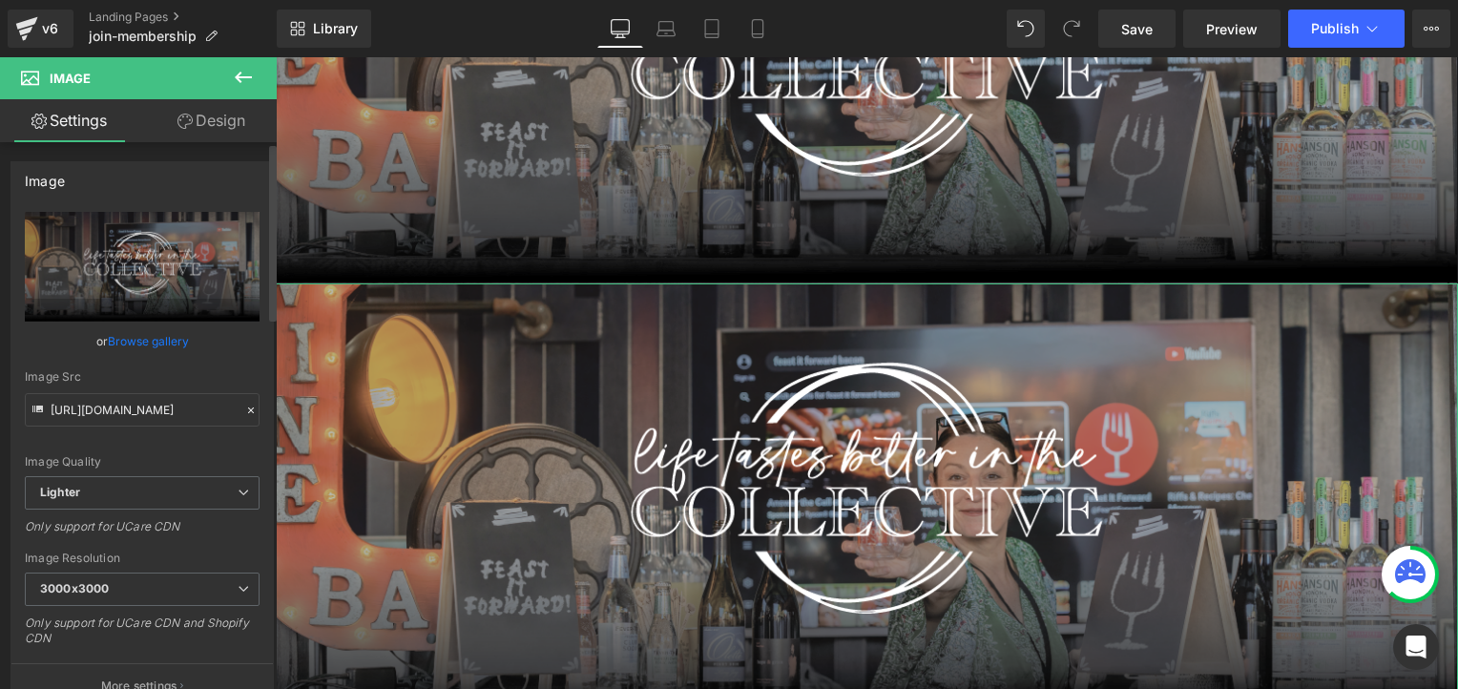
click at [168, 336] on link "Browse gallery" at bounding box center [148, 340] width 81 height 33
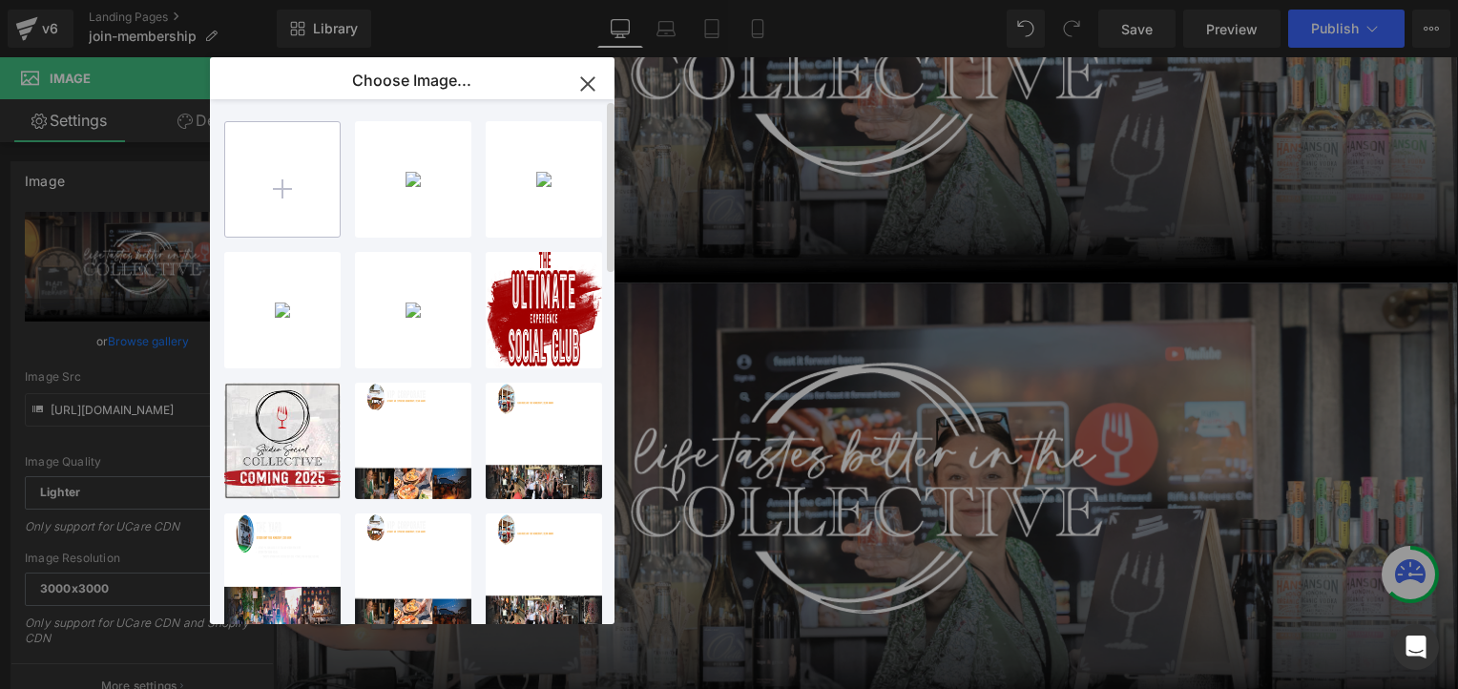
click at [272, 185] on input "file" at bounding box center [282, 179] width 115 height 115
click at [585, 82] on icon "button" at bounding box center [587, 83] width 12 height 12
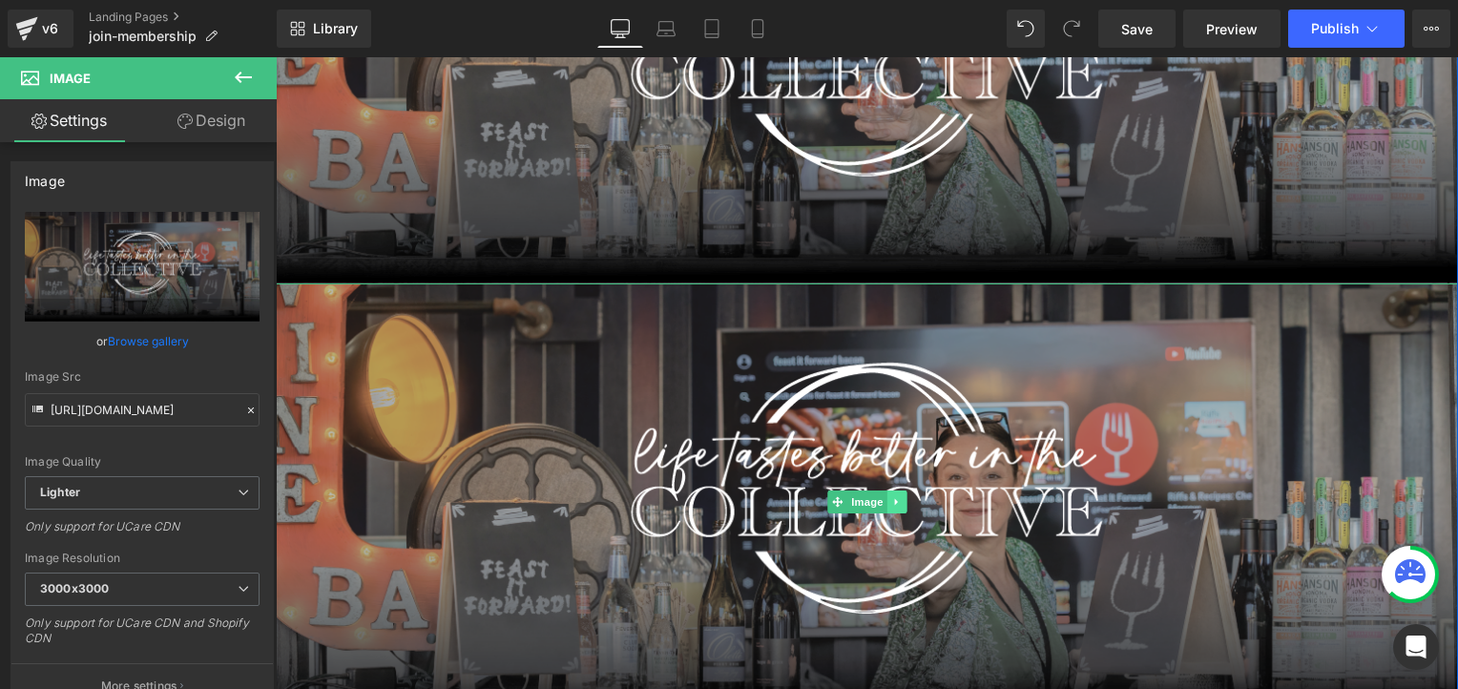
click at [891, 504] on icon at bounding box center [896, 501] width 10 height 11
click at [901, 508] on link at bounding box center [907, 502] width 20 height 23
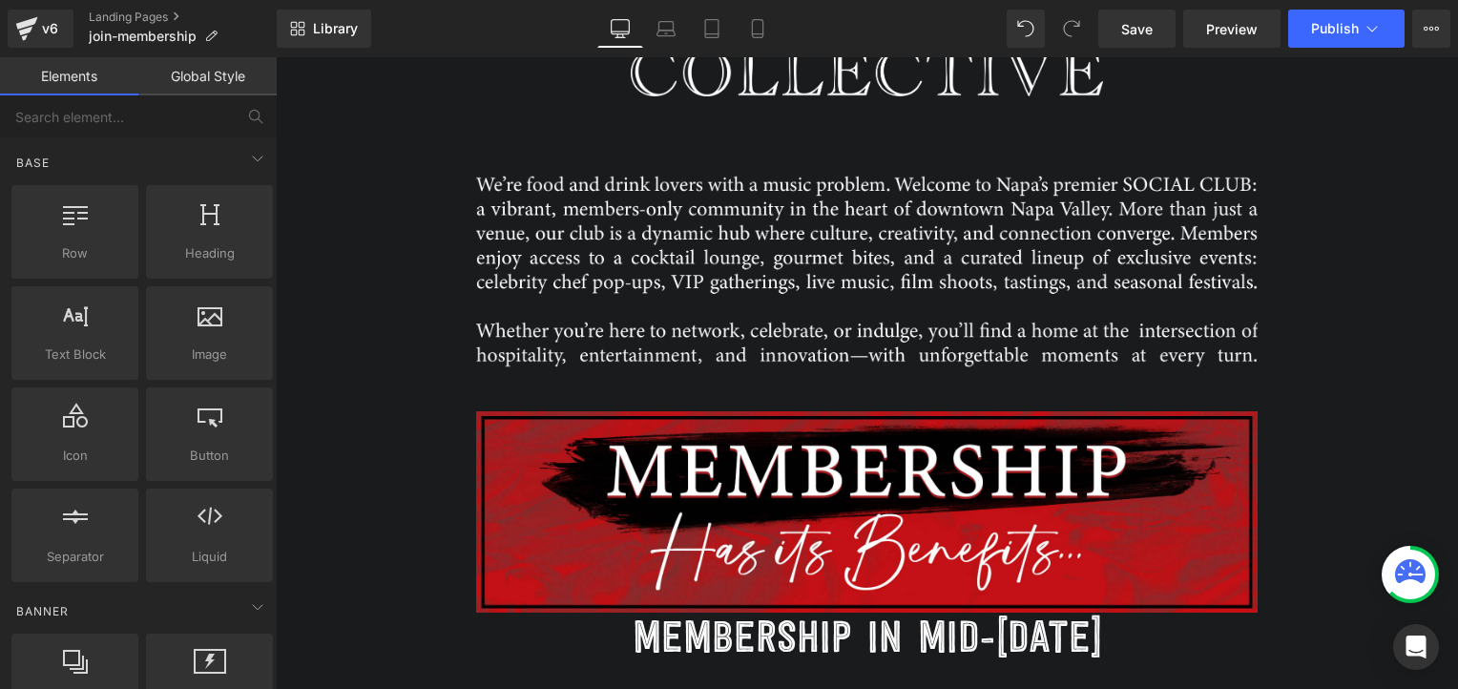
scroll to position [767, 0]
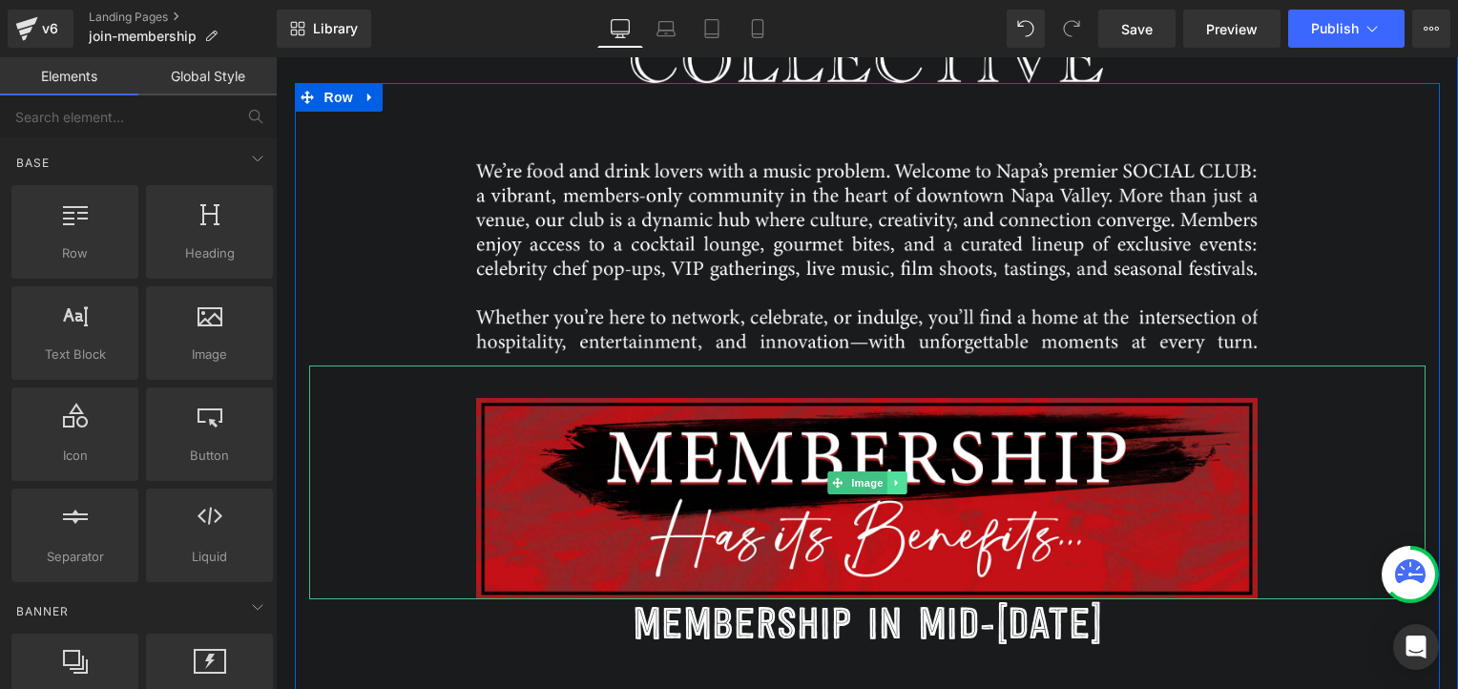
click at [891, 483] on icon at bounding box center [896, 482] width 10 height 11
click at [901, 484] on icon at bounding box center [906, 482] width 10 height 10
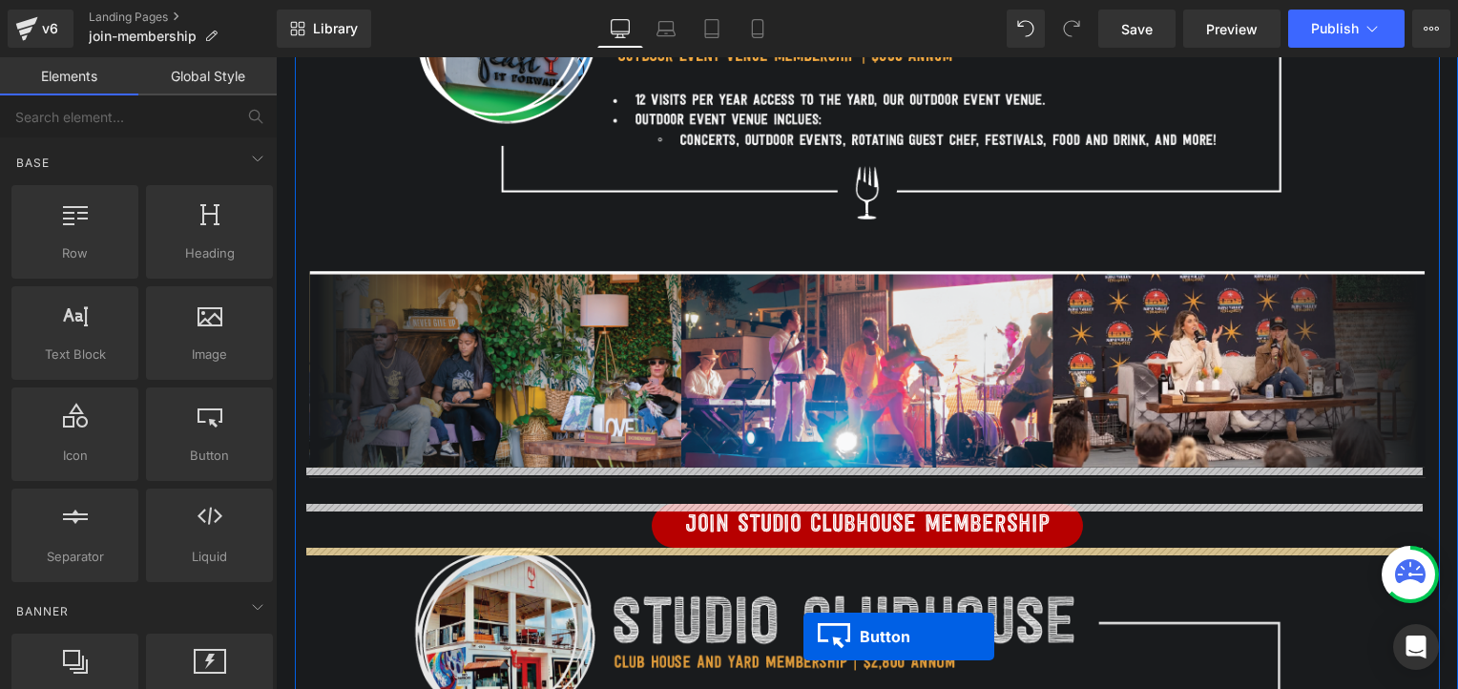
scroll to position [1447, 0]
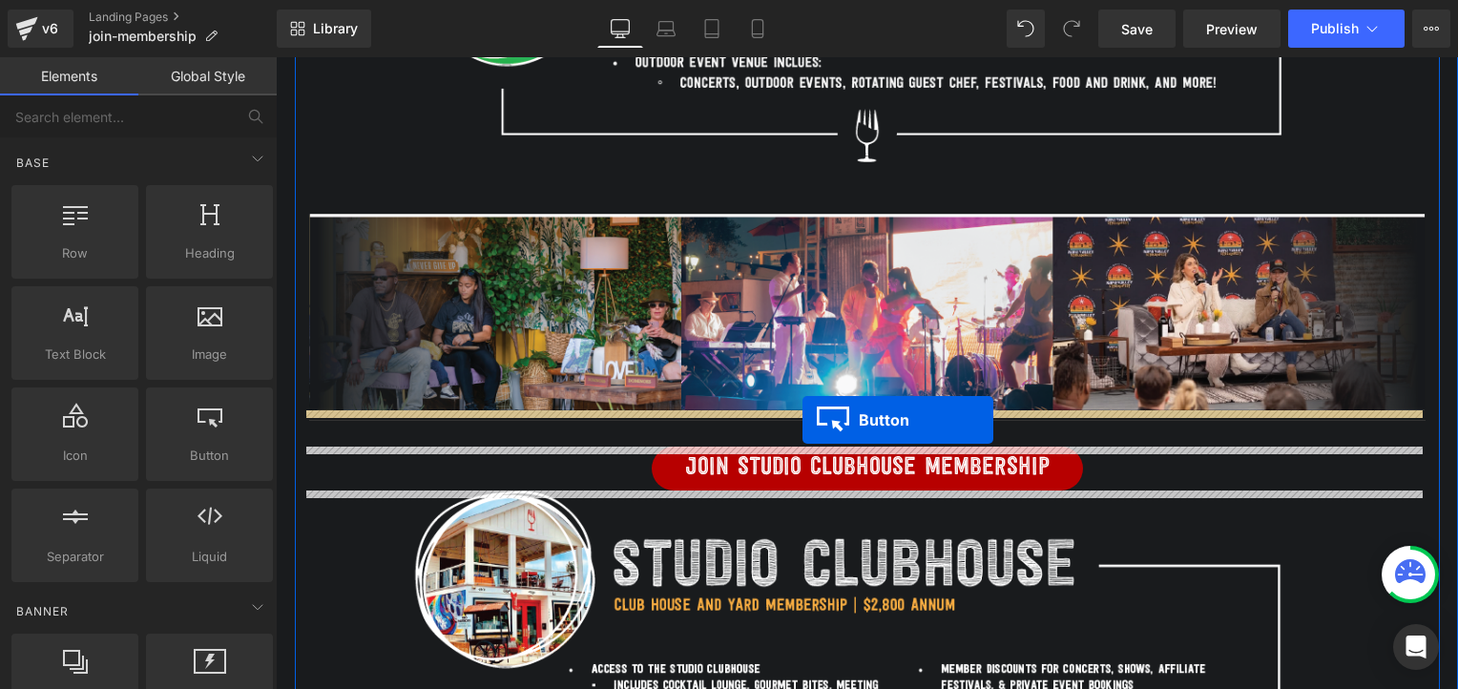
drag, startPoint x: 831, startPoint y: 531, endPoint x: 803, endPoint y: 420, distance: 114.3
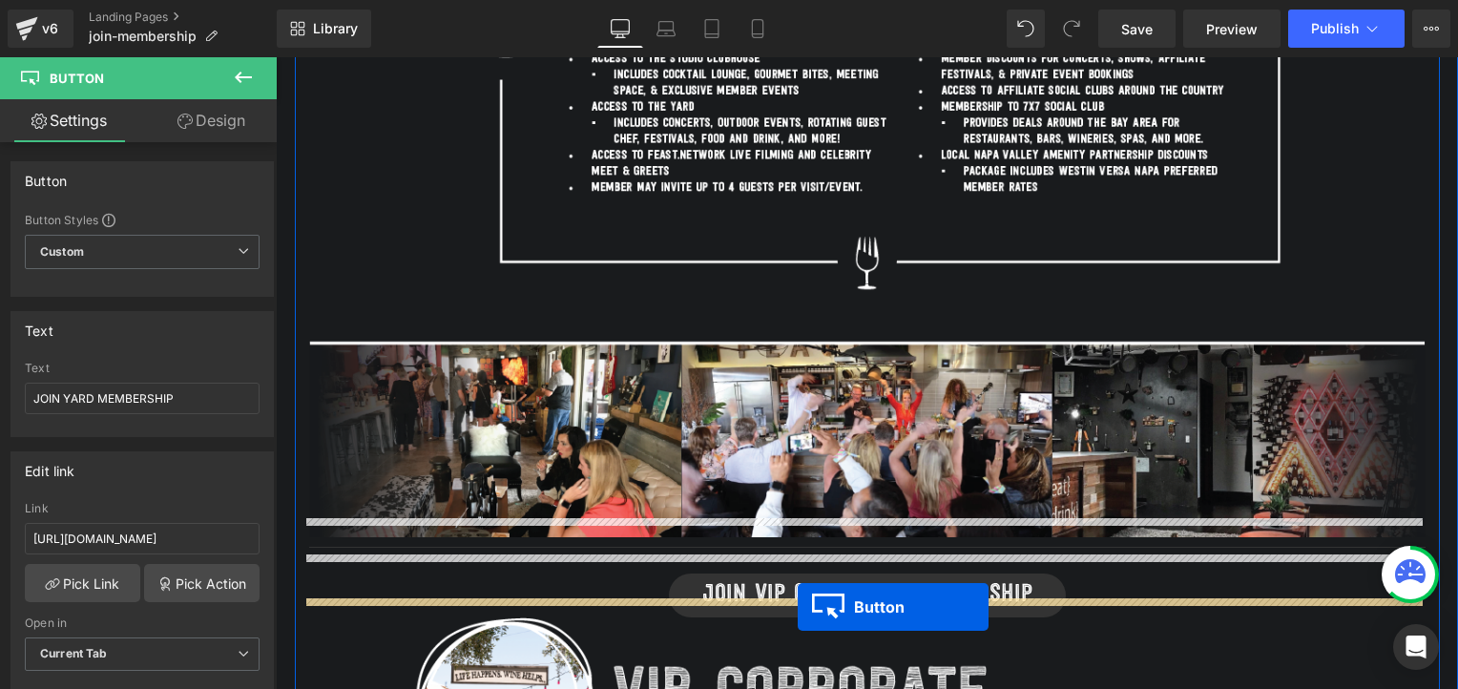
scroll to position [2115, 0]
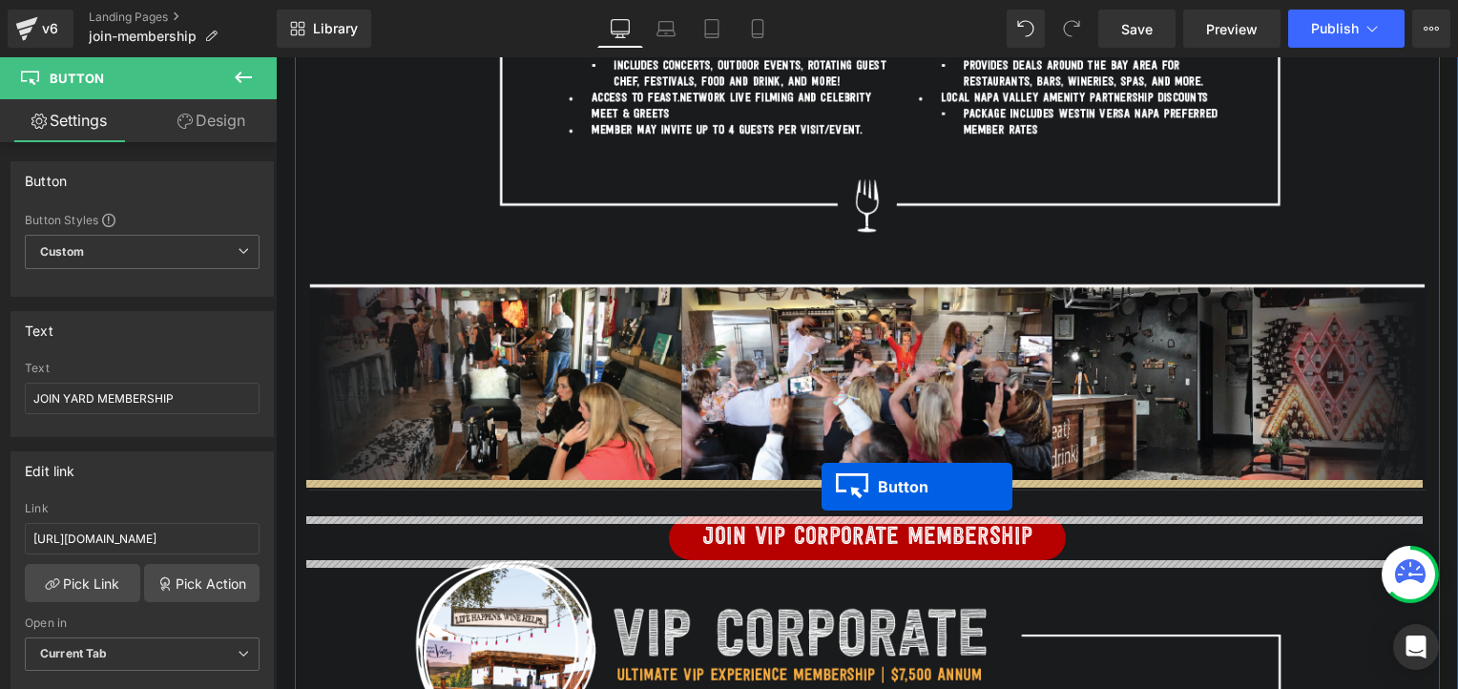
drag, startPoint x: 821, startPoint y: 459, endPoint x: 822, endPoint y: 487, distance: 27.7
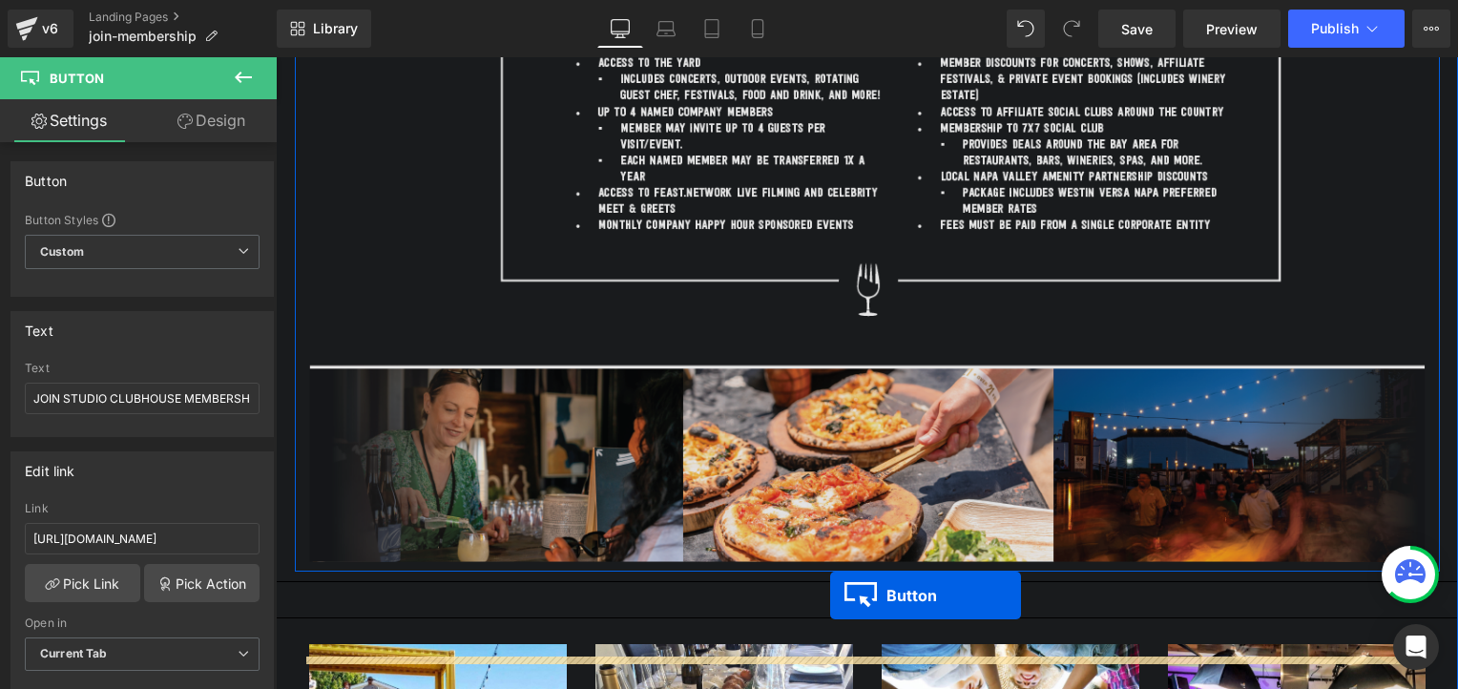
scroll to position [2897, 0]
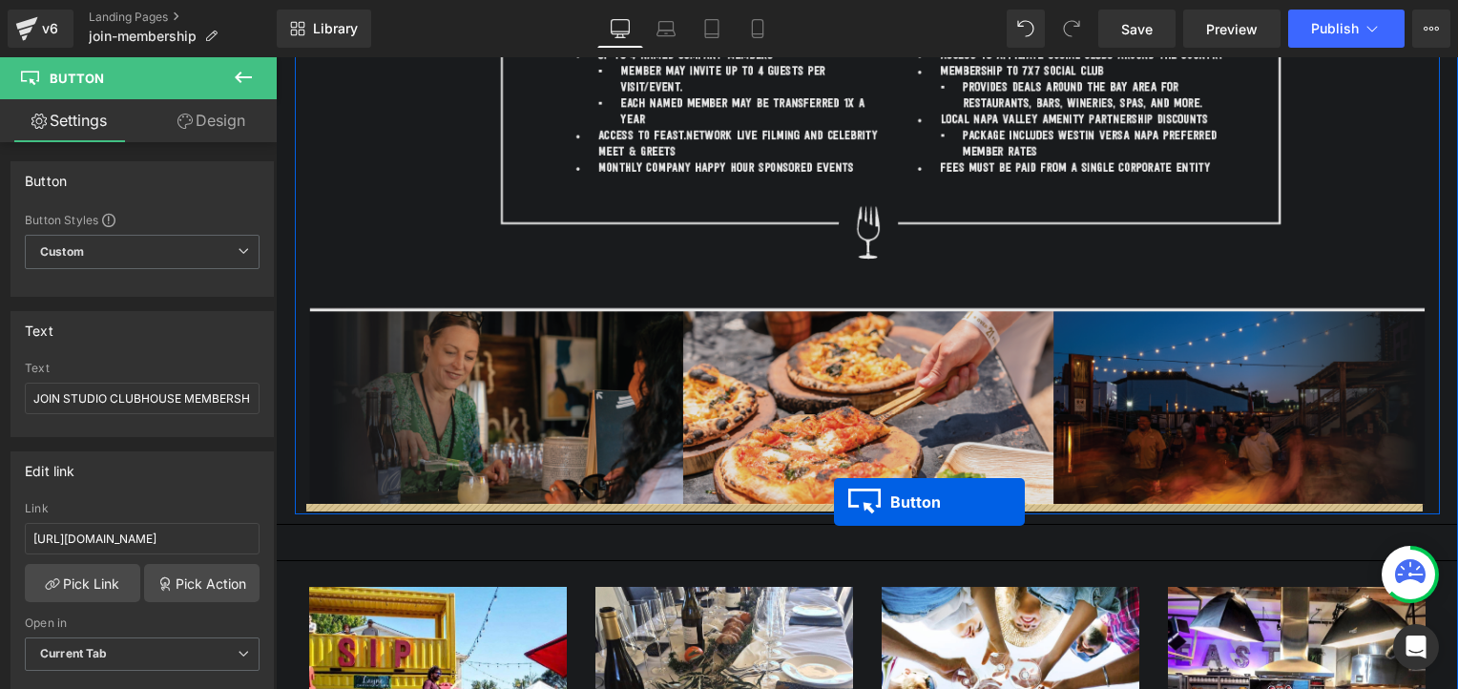
drag, startPoint x: 825, startPoint y: 533, endPoint x: 834, endPoint y: 502, distance: 31.7
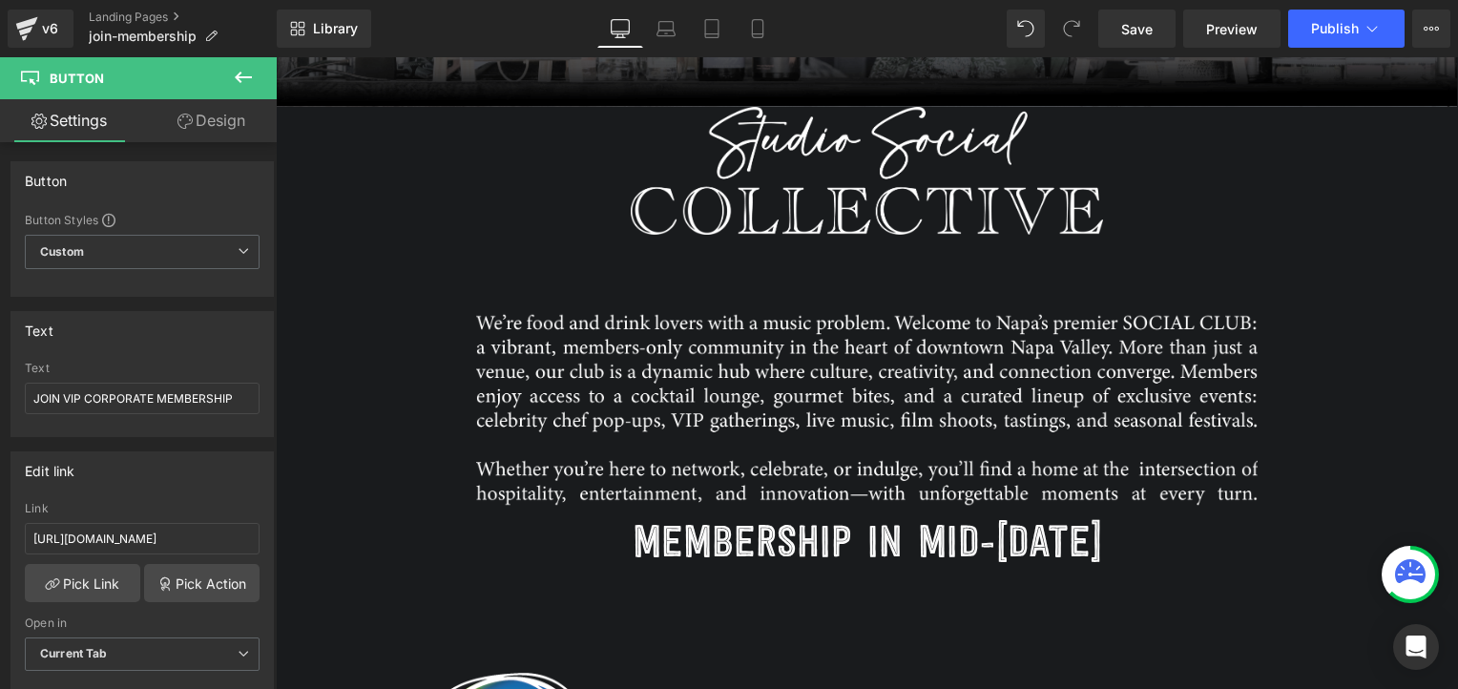
scroll to position [609, 0]
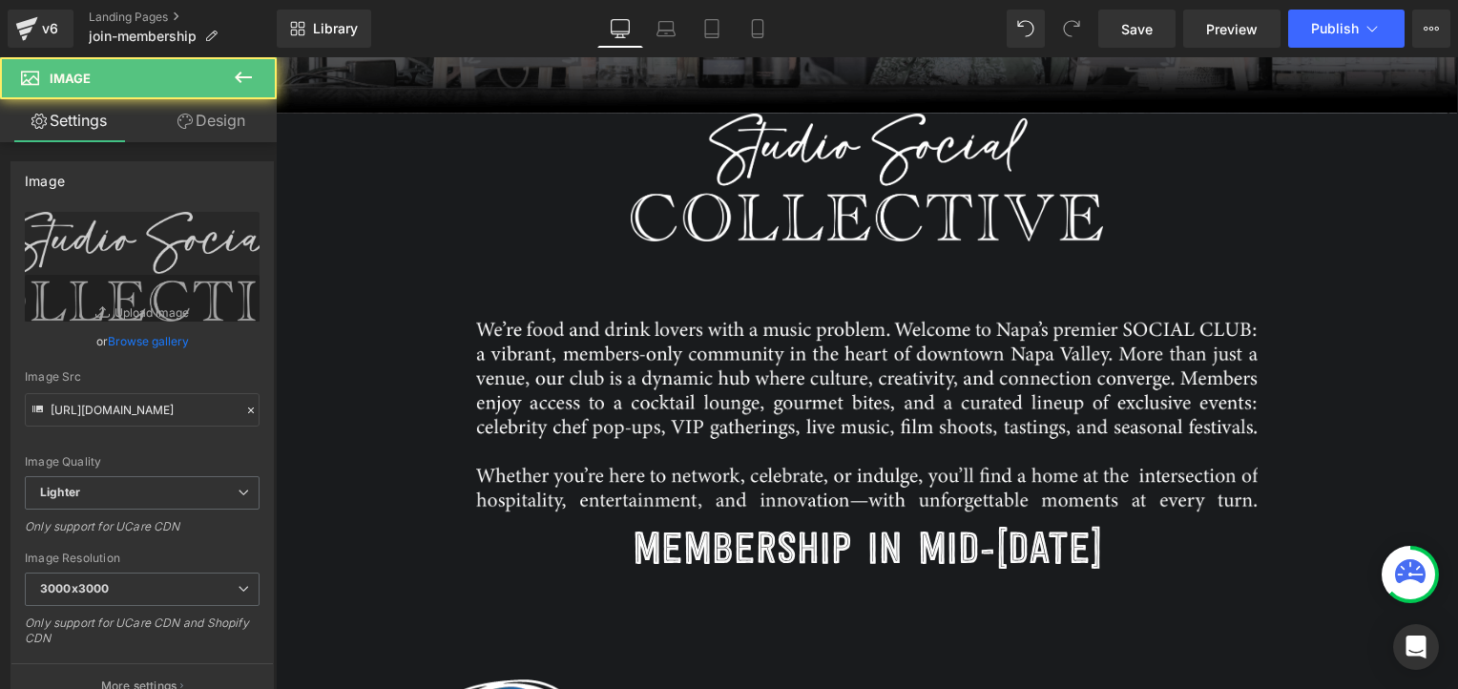
drag, startPoint x: 1444, startPoint y: 162, endPoint x: 1457, endPoint y: 124, distance: 40.4
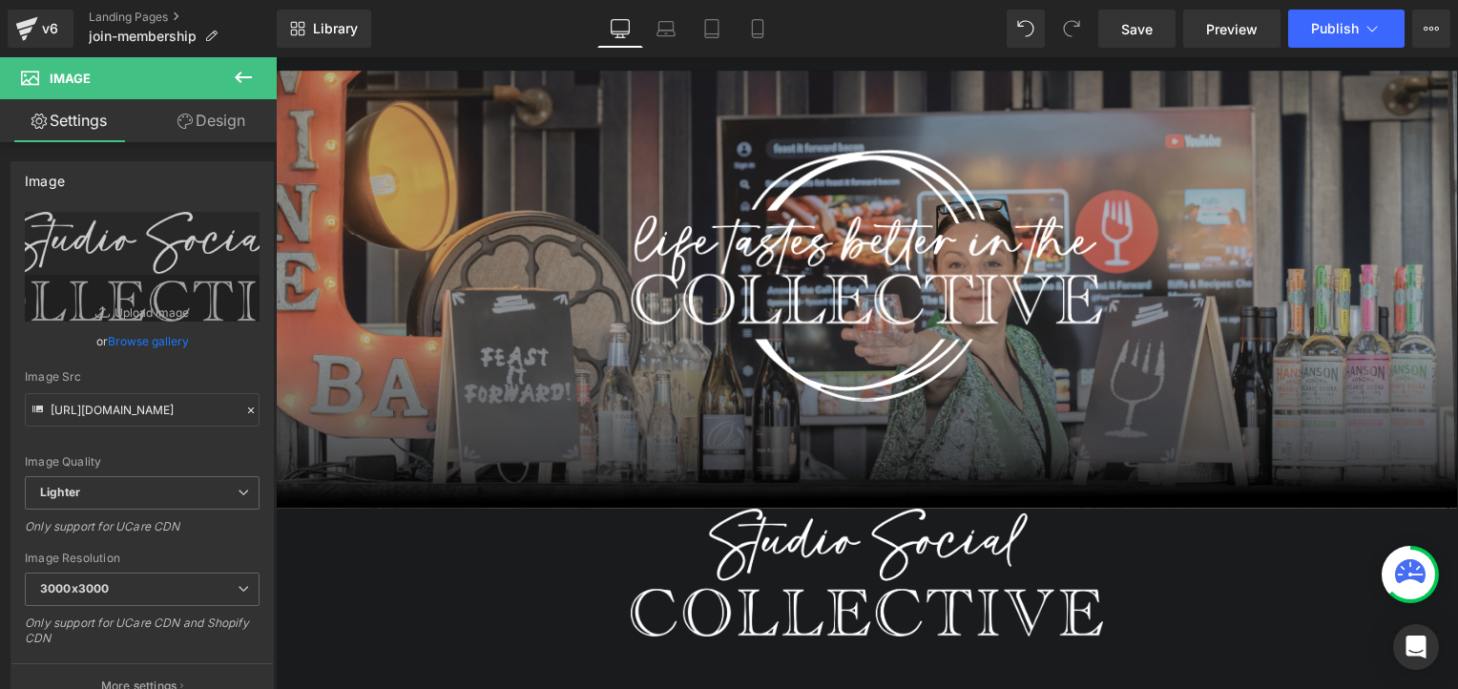
scroll to position [176, 0]
